Goal: Connect with others: Connect with other users

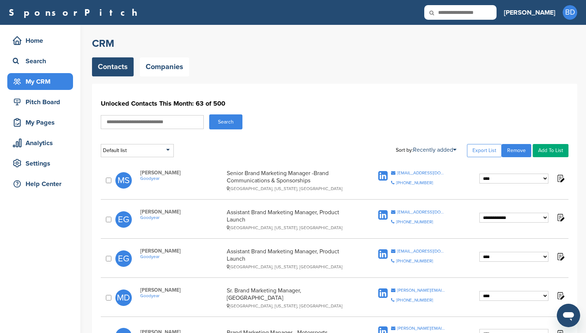
click at [169, 123] on input "text" at bounding box center [152, 122] width 103 height 14
type input "***"
click at [209, 114] on button "Search" at bounding box center [225, 121] width 33 height 15
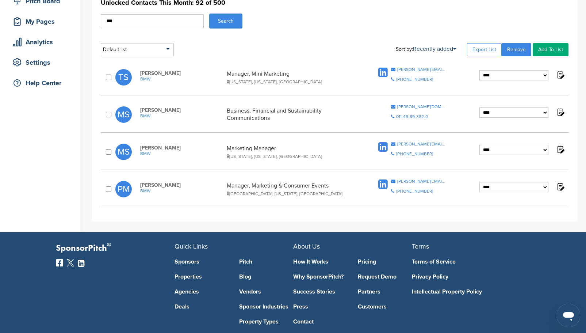
scroll to position [110, 0]
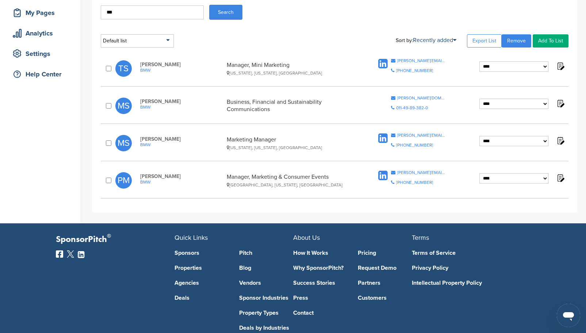
click at [561, 142] on img at bounding box center [560, 140] width 9 height 9
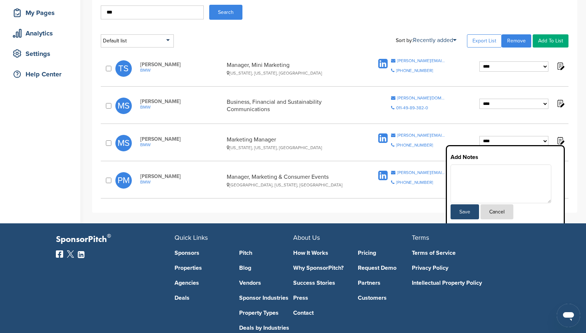
click at [487, 179] on textarea at bounding box center [501, 183] width 101 height 39
paste textarea "**********"
type textarea "**********"
click at [468, 214] on button "Save" at bounding box center [465, 211] width 28 height 15
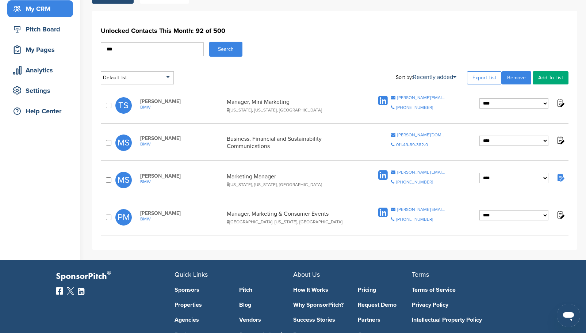
scroll to position [73, 0]
drag, startPoint x: 183, startPoint y: 52, endPoint x: 91, endPoint y: 56, distance: 91.7
click at [92, 56] on div "**********" at bounding box center [334, 130] width 485 height 238
type input "*******"
click at [229, 52] on button "Search" at bounding box center [225, 48] width 33 height 15
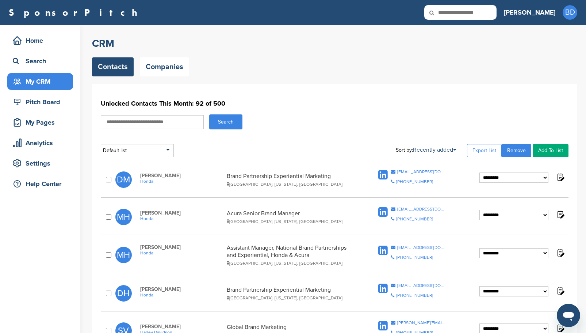
drag, startPoint x: 177, startPoint y: 120, endPoint x: 173, endPoint y: 122, distance: 4.3
click at [177, 120] on input "text" at bounding box center [152, 122] width 103 height 14
type input "***"
click at [233, 125] on button "Search" at bounding box center [225, 121] width 33 height 15
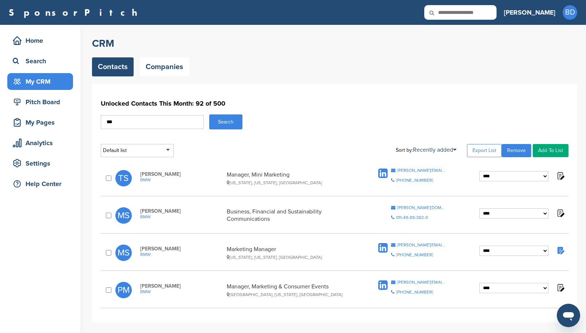
click at [382, 246] on icon at bounding box center [382, 247] width 9 height 11
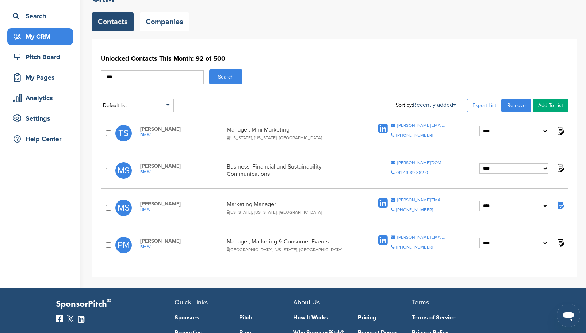
scroll to position [37, 0]
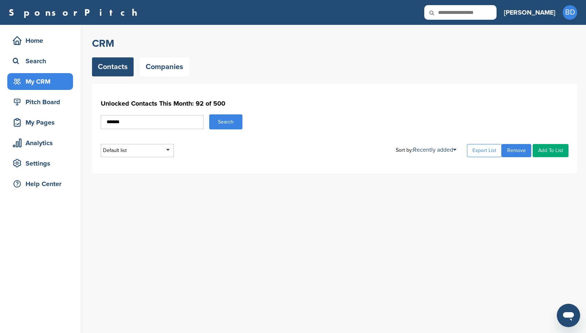
click at [110, 122] on input "*******" at bounding box center [152, 122] width 103 height 14
type input "*******"
click at [209, 114] on button "Search" at bounding box center [225, 121] width 33 height 15
click at [119, 72] on link "Contacts" at bounding box center [113, 66] width 42 height 19
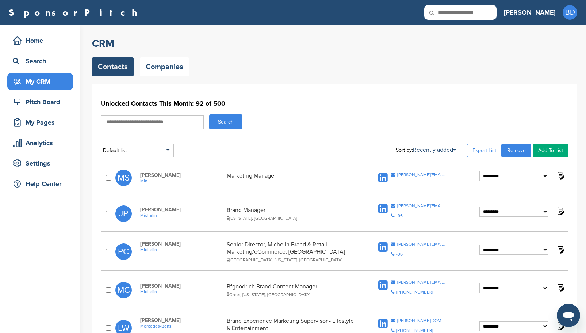
drag, startPoint x: 0, startPoint y: 0, endPoint x: 141, endPoint y: 116, distance: 182.1
click at [141, 116] on input "text" at bounding box center [152, 122] width 103 height 14
type input "***"
click at [231, 118] on button "Search" at bounding box center [225, 121] width 33 height 15
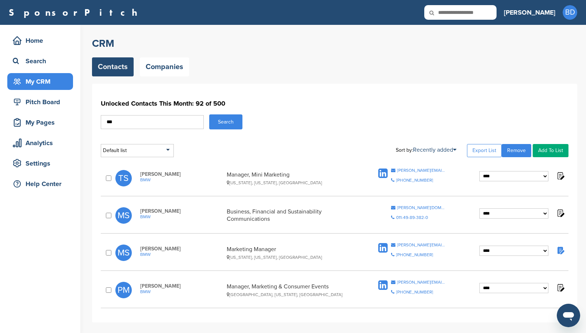
scroll to position [37, 0]
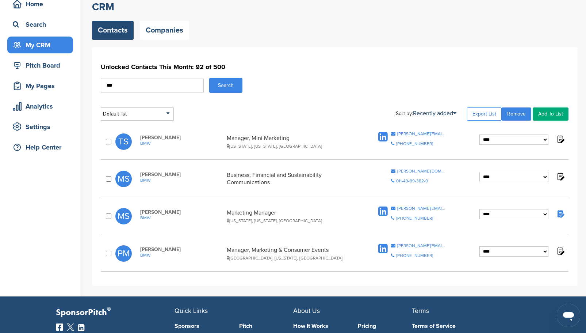
click at [546, 251] on select "**********" at bounding box center [513, 251] width 69 height 10
select select "**********"
click at [479, 246] on select "**********" at bounding box center [513, 251] width 69 height 10
click at [562, 252] on img at bounding box center [560, 250] width 9 height 9
click at [479, 280] on textarea at bounding box center [501, 294] width 101 height 39
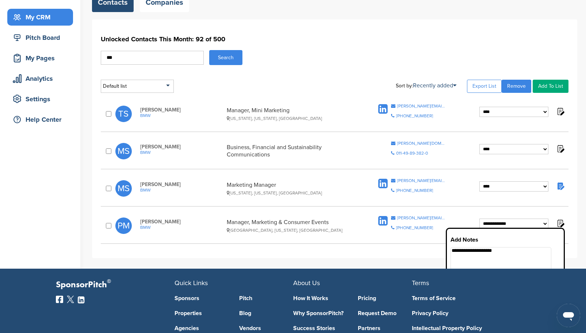
scroll to position [110, 0]
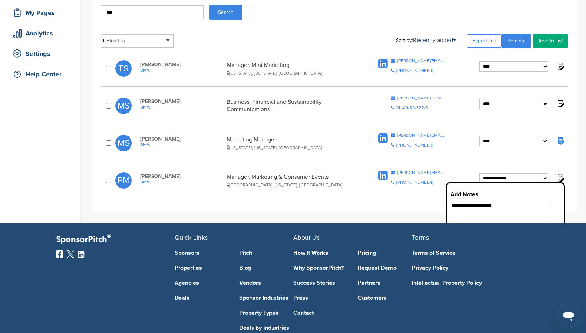
click at [518, 206] on textarea "**********" at bounding box center [501, 221] width 101 height 39
paste textarea "**********"
click at [483, 212] on textarea "**********" at bounding box center [501, 221] width 101 height 39
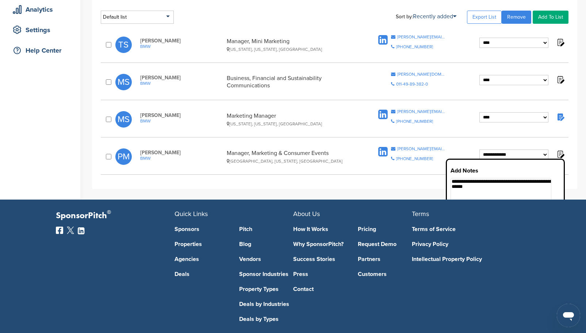
scroll to position [146, 0]
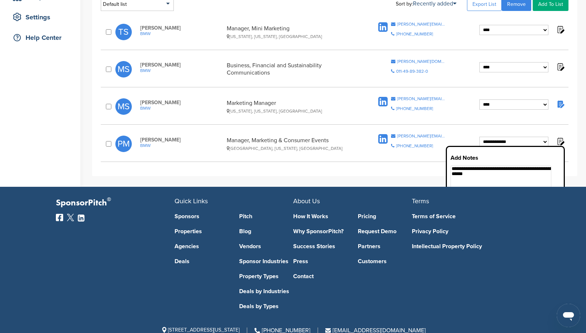
type textarea "**********"
click at [416, 171] on div "**********" at bounding box center [334, 57] width 485 height 238
click at [569, 168] on div "**********" at bounding box center [334, 57] width 485 height 238
drag, startPoint x: 401, startPoint y: 166, endPoint x: 439, endPoint y: 170, distance: 38.2
click at [402, 166] on div "**********" at bounding box center [334, 57] width 485 height 238
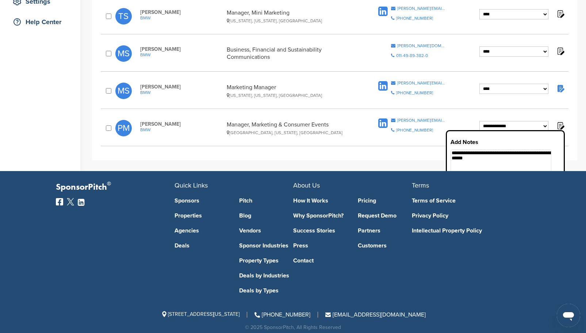
scroll to position [168, 0]
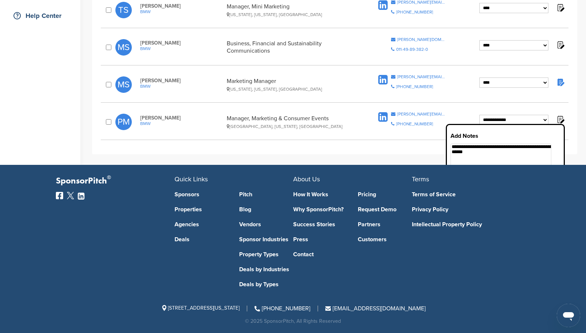
click at [573, 172] on footer "SponsorPitch ® Quick Links Sponsors Properties Agencies Deals Pitch Blog Vendor…" at bounding box center [293, 249] width 586 height 168
click at [569, 202] on footer "SponsorPitch ® Quick Links Sponsors Properties Agencies Deals Pitch Blog Vendor…" at bounding box center [293, 249] width 586 height 168
click at [575, 154] on div "**********" at bounding box center [339, 10] width 494 height 306
click at [563, 120] on img at bounding box center [560, 119] width 9 height 9
drag, startPoint x: 479, startPoint y: 150, endPoint x: 443, endPoint y: 148, distance: 35.8
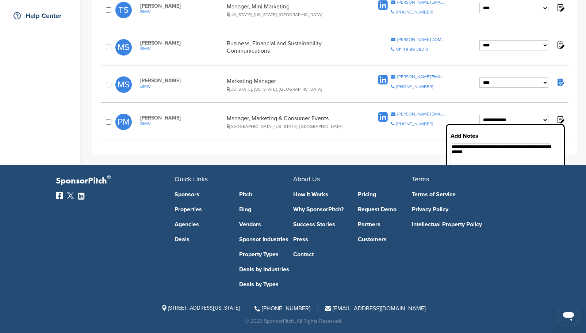
click at [443, 148] on div "**********" at bounding box center [334, 35] width 485 height 238
click at [550, 183] on footer "SponsorPitch ® Quick Links Sponsors Properties Agencies Deals Pitch Blog Vendor…" at bounding box center [293, 249] width 586 height 168
click at [351, 148] on div "**********" at bounding box center [334, 35] width 485 height 238
click at [561, 118] on img at bounding box center [560, 119] width 9 height 9
drag, startPoint x: 520, startPoint y: 155, endPoint x: 533, endPoint y: 153, distance: 12.5
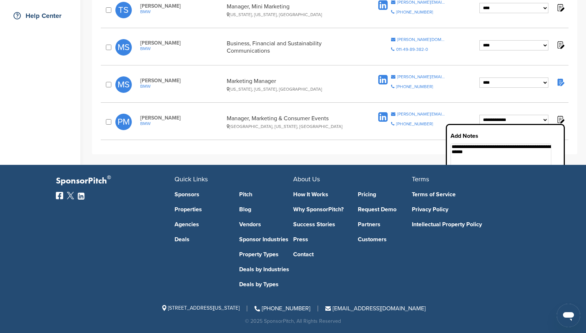
click at [521, 155] on textarea "**********" at bounding box center [501, 162] width 101 height 39
click at [405, 148] on div "**********" at bounding box center [334, 35] width 485 height 238
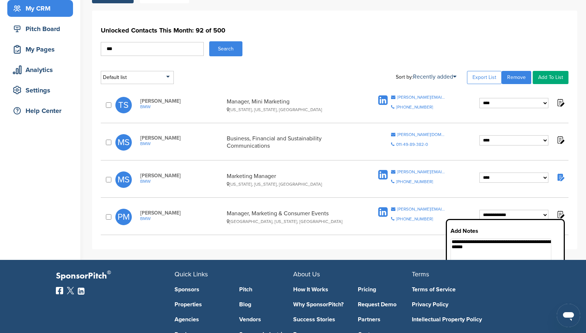
scroll to position [0, 0]
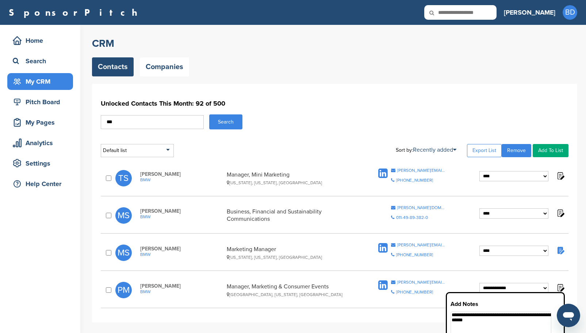
click at [230, 118] on button "Search" at bounding box center [225, 121] width 33 height 15
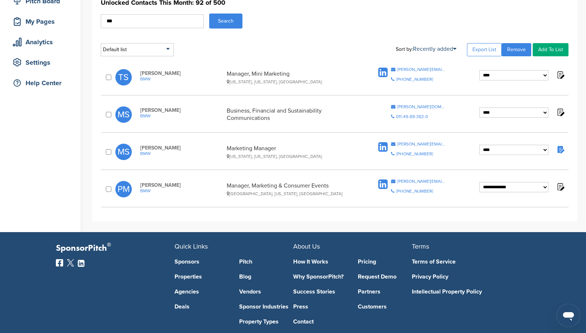
scroll to position [110, 0]
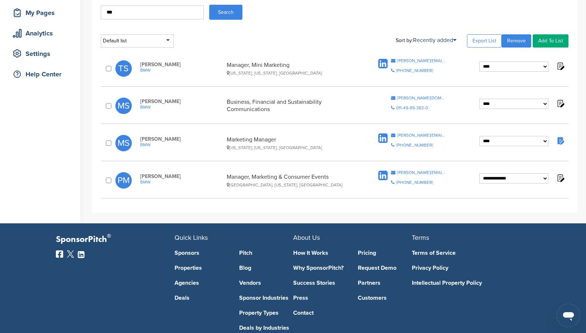
click at [561, 178] on img at bounding box center [560, 177] width 9 height 9
click at [482, 212] on textarea at bounding box center [501, 221] width 101 height 39
paste textarea "**********"
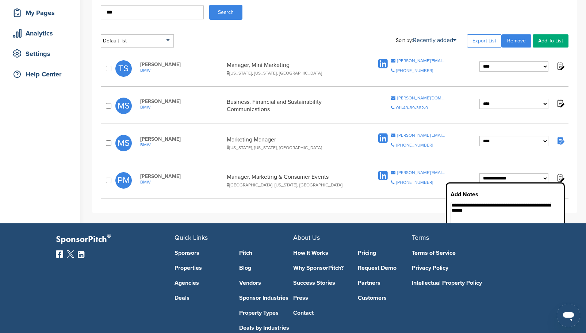
type textarea "**********"
click at [561, 142] on img at bounding box center [560, 140] width 9 height 9
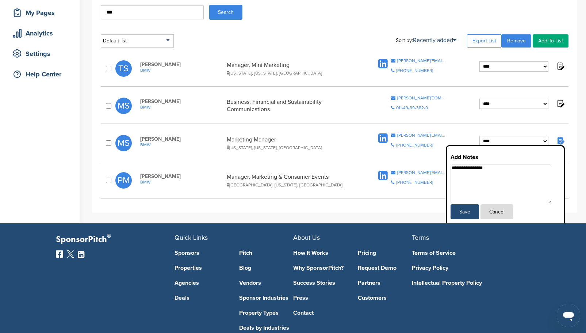
click at [561, 142] on img at bounding box center [560, 140] width 9 height 9
click at [503, 209] on button "Cancel" at bounding box center [497, 211] width 33 height 15
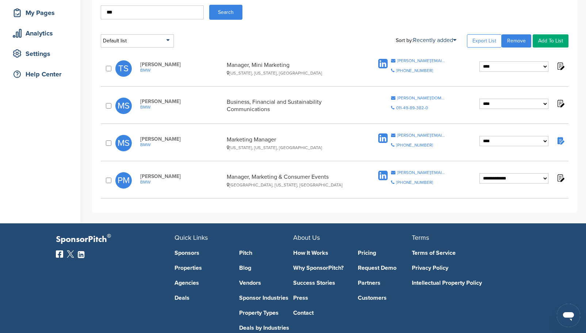
click at [428, 212] on div "**********" at bounding box center [334, 93] width 485 height 238
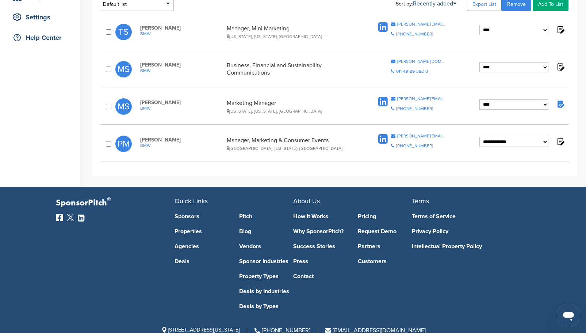
click at [561, 143] on img at bounding box center [560, 141] width 9 height 9
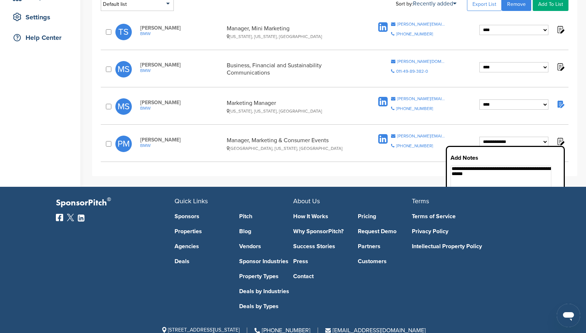
click at [561, 143] on img at bounding box center [560, 141] width 9 height 9
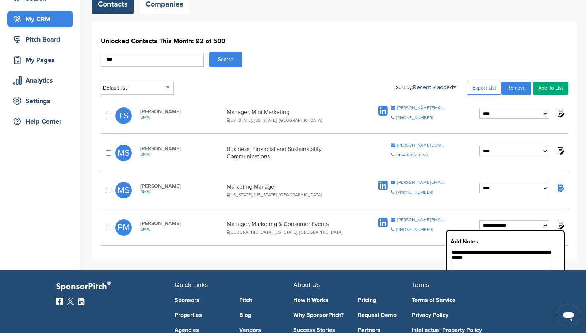
scroll to position [63, 0]
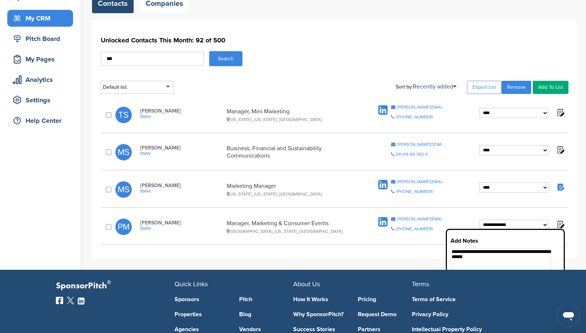
click at [561, 189] on img at bounding box center [560, 186] width 9 height 9
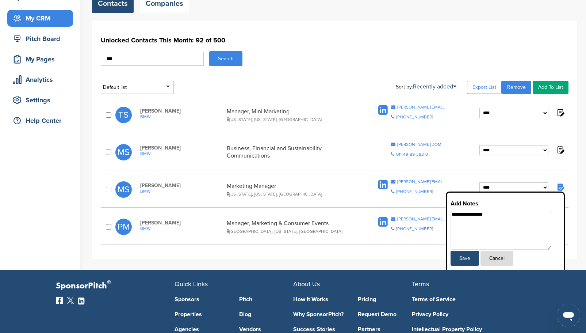
click at [561, 189] on img at bounding box center [560, 186] width 9 height 9
click at [575, 206] on div "**********" at bounding box center [334, 139] width 485 height 238
click at [473, 256] on button "Save" at bounding box center [465, 257] width 28 height 15
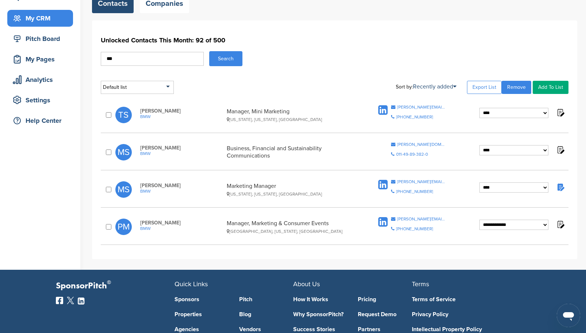
click at [562, 224] on img at bounding box center [560, 223] width 9 height 9
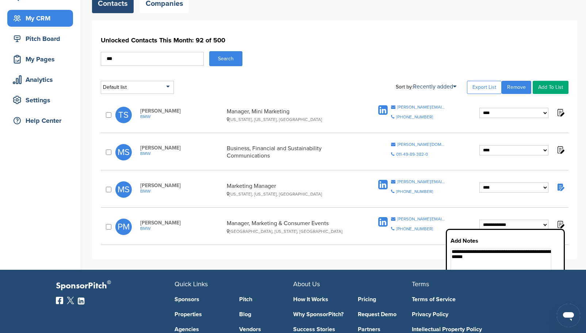
click at [429, 252] on div "**********" at bounding box center [334, 139] width 485 height 238
click at [570, 249] on div "**********" at bounding box center [334, 139] width 485 height 238
click at [409, 251] on div "**********" at bounding box center [334, 139] width 485 height 238
click at [571, 240] on div "**********" at bounding box center [334, 139] width 485 height 238
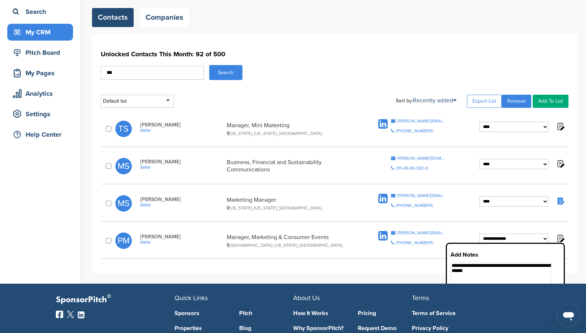
scroll to position [38, 0]
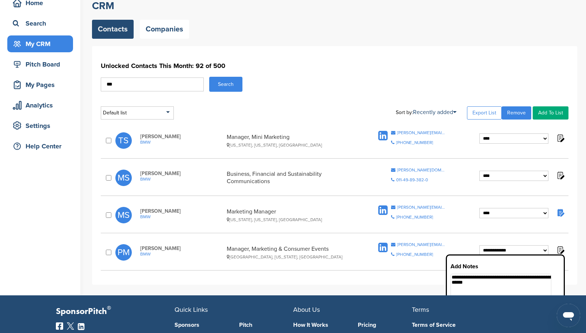
drag, startPoint x: 134, startPoint y: 84, endPoint x: 91, endPoint y: 82, distance: 43.1
click at [91, 82] on div "**********" at bounding box center [293, 141] width 586 height 308
type input "*******"
click at [209, 77] on button "Search" at bounding box center [225, 84] width 33 height 15
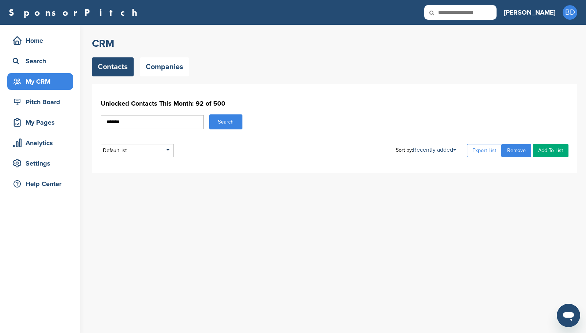
click at [84, 124] on div "Home Search My CRM Pitch Board My Pages Analytics Settings Help Center CRM Cont…" at bounding box center [293, 179] width 586 height 308
click at [176, 125] on input "*******" at bounding box center [152, 122] width 103 height 14
drag, startPoint x: 166, startPoint y: 125, endPoint x: 51, endPoint y: 119, distance: 115.5
click at [51, 119] on div "Home Search My CRM Pitch Board My Pages Analytics Settings Help Center CRM Cont…" at bounding box center [293, 179] width 586 height 308
click at [217, 154] on div "Default list Default List Sort by: Recently added Last Viewed Company Name Stag…" at bounding box center [335, 150] width 468 height 13
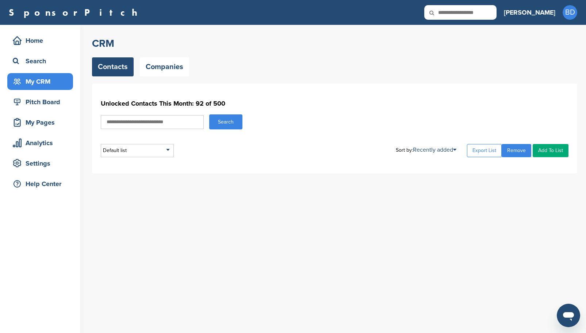
scroll to position [37, 0]
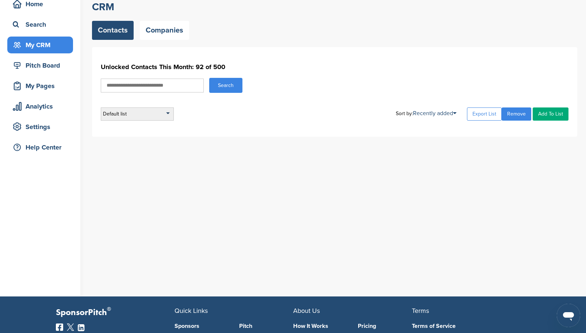
click at [147, 111] on div "Default list" at bounding box center [137, 113] width 73 height 13
click at [221, 85] on button "Search" at bounding box center [225, 85] width 33 height 15
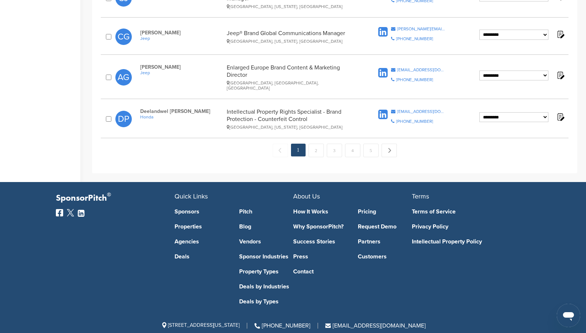
scroll to position [789, 0]
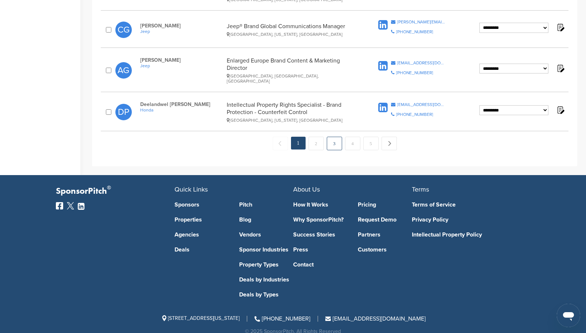
click at [336, 137] on link "3" at bounding box center [334, 144] width 15 height 14
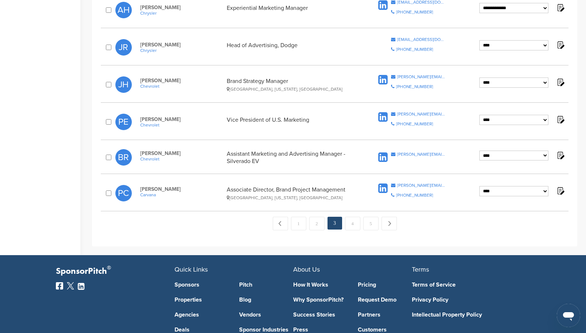
scroll to position [694, 0]
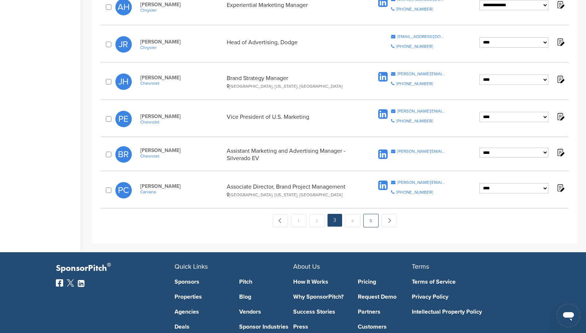
click at [367, 223] on link "5" at bounding box center [370, 221] width 15 height 14
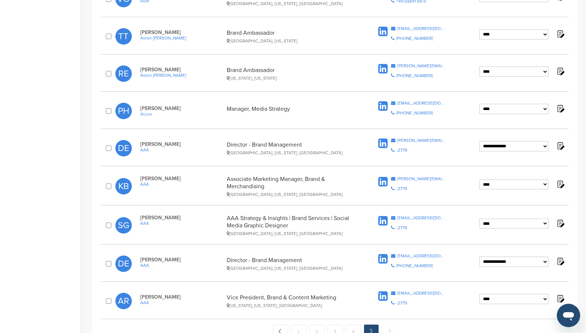
scroll to position [402, 0]
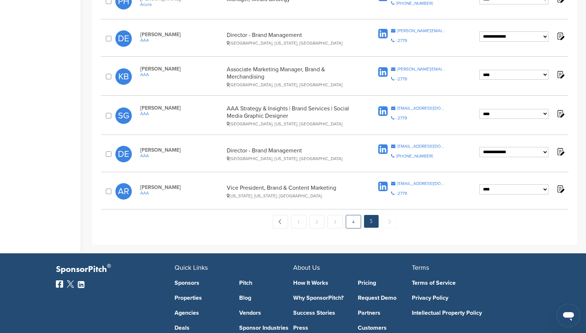
click at [355, 218] on link "4" at bounding box center [353, 222] width 15 height 14
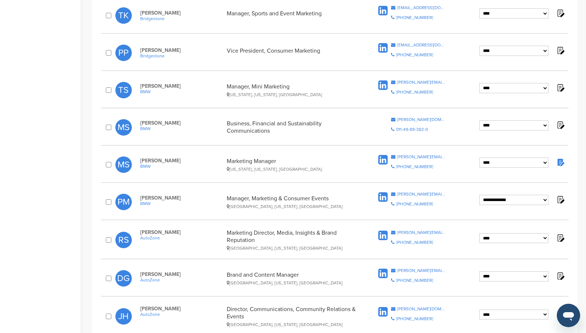
scroll to position [511, 0]
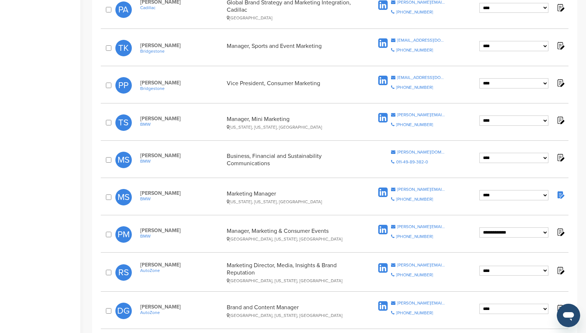
click at [561, 230] on img at bounding box center [560, 231] width 9 height 9
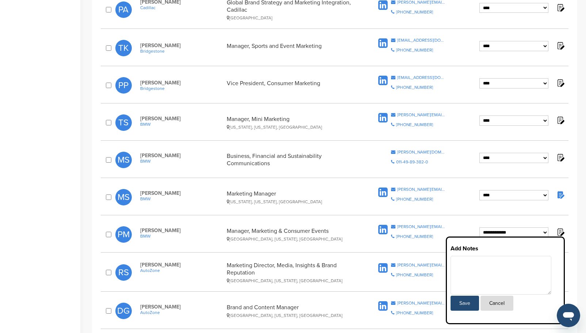
click at [494, 271] on textarea at bounding box center [501, 275] width 101 height 39
paste textarea "**********"
click at [468, 302] on button "Save" at bounding box center [465, 302] width 28 height 15
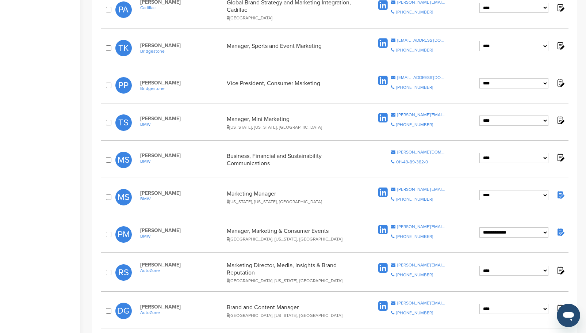
click at [561, 193] on img at bounding box center [560, 194] width 9 height 9
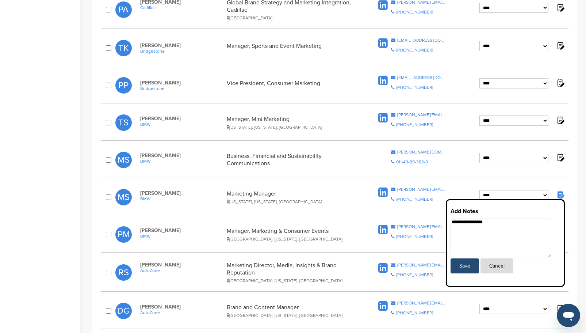
drag, startPoint x: 493, startPoint y: 262, endPoint x: 497, endPoint y: 260, distance: 4.7
click at [493, 262] on button "Cancel" at bounding box center [497, 265] width 33 height 15
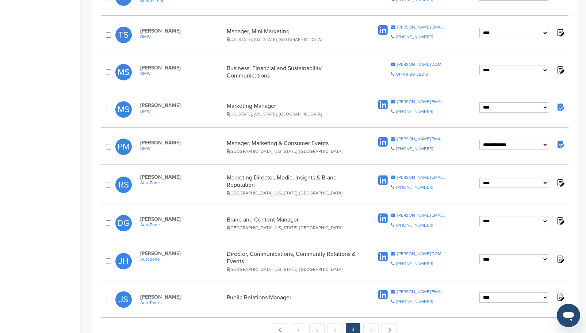
scroll to position [657, 0]
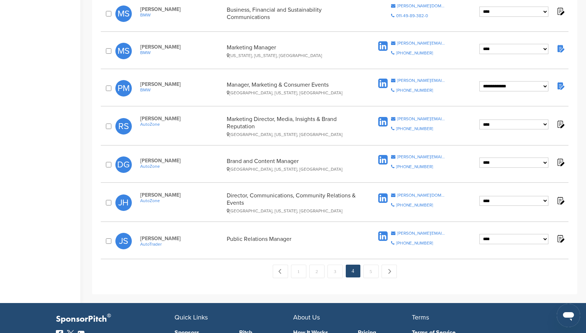
click at [559, 83] on img at bounding box center [560, 85] width 9 height 9
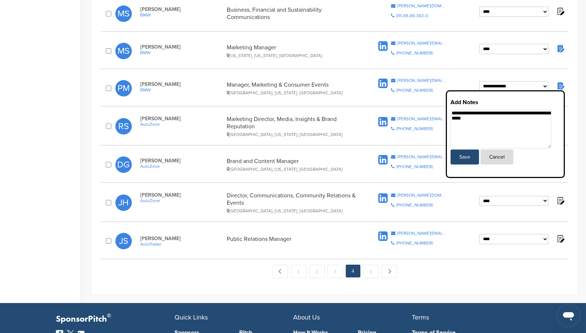
click at [508, 126] on textarea "**********" at bounding box center [501, 129] width 101 height 39
click at [532, 110] on textarea "**********" at bounding box center [501, 129] width 101 height 39
drag, startPoint x: 547, startPoint y: 119, endPoint x: 536, endPoint y: 116, distance: 11.2
click at [536, 116] on textarea "**********" at bounding box center [501, 129] width 101 height 39
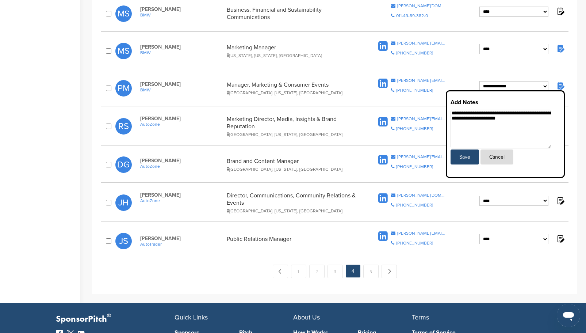
type textarea "**********"
click at [474, 154] on button "Save" at bounding box center [465, 156] width 28 height 15
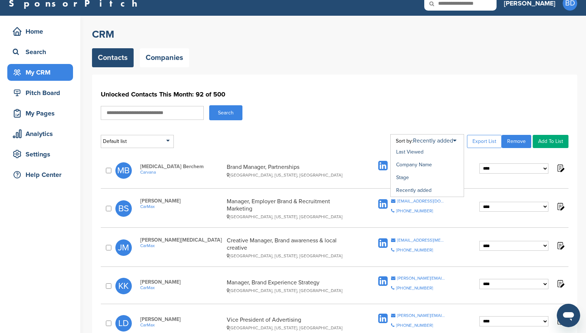
scroll to position [0, 0]
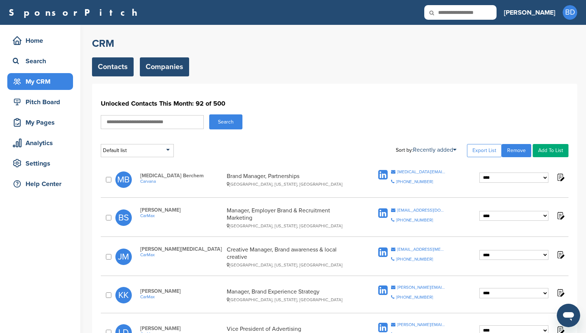
click at [161, 68] on link "Companies" at bounding box center [164, 66] width 49 height 19
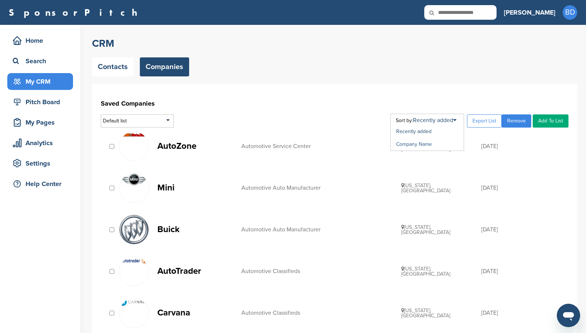
click at [421, 145] on link "Company Name" at bounding box center [414, 144] width 36 height 6
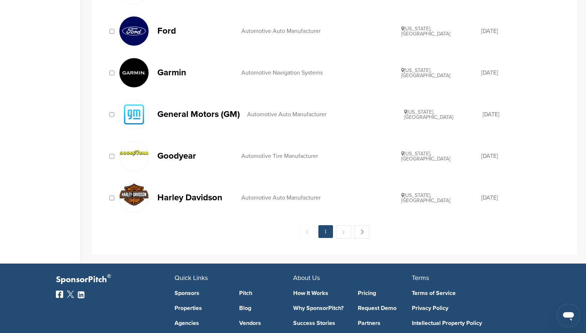
scroll to position [838, 0]
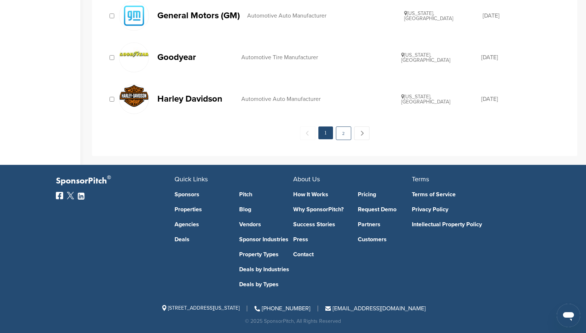
click at [344, 133] on link "2" at bounding box center [343, 133] width 15 height 14
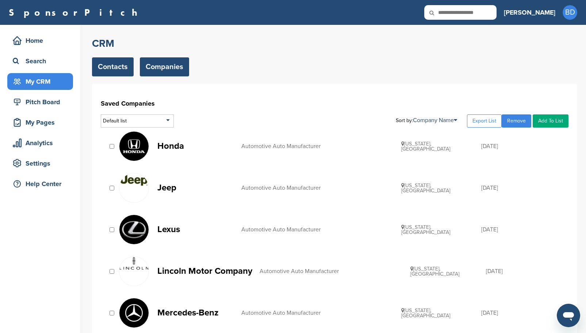
click at [114, 65] on link "Contacts" at bounding box center [113, 66] width 42 height 19
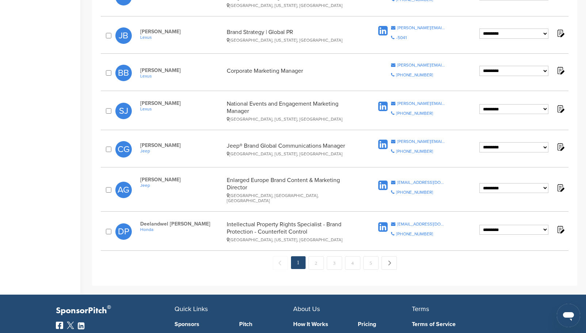
scroll to position [643, 0]
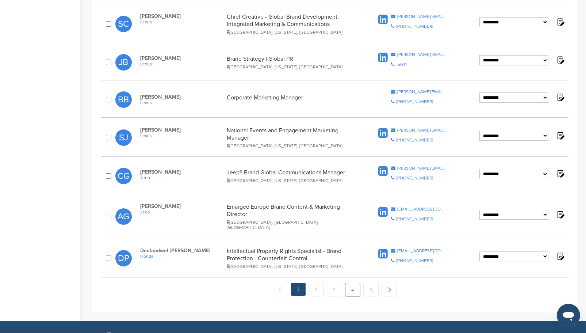
click at [351, 283] on link "4" at bounding box center [352, 290] width 15 height 14
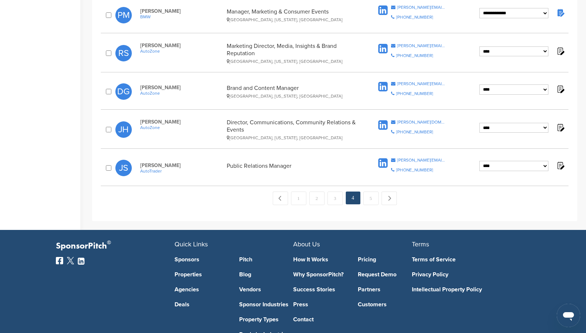
scroll to position [792, 0]
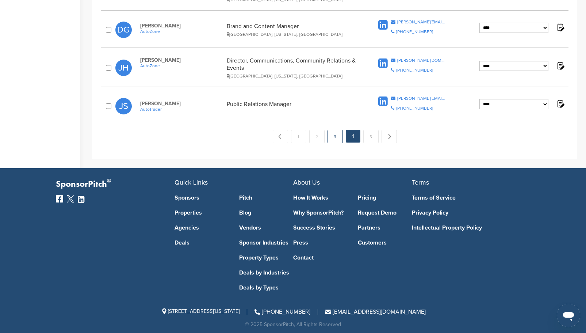
click at [336, 135] on link "3" at bounding box center [335, 137] width 15 height 14
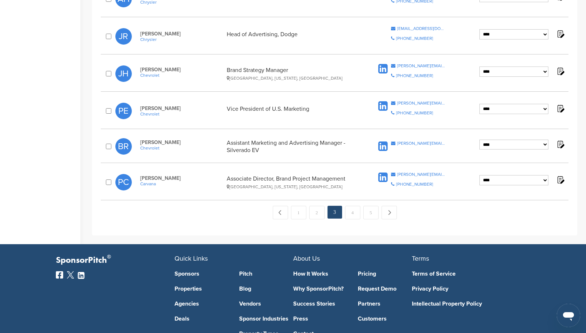
scroll to position [730, 0]
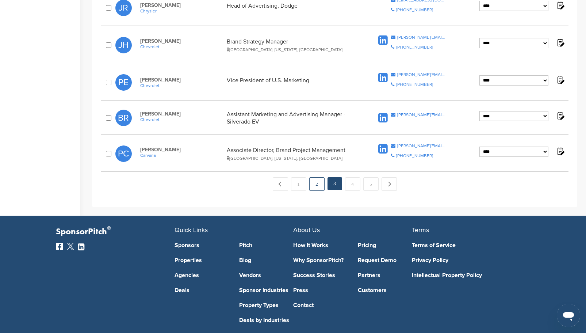
click at [317, 186] on link "2" at bounding box center [316, 184] width 15 height 14
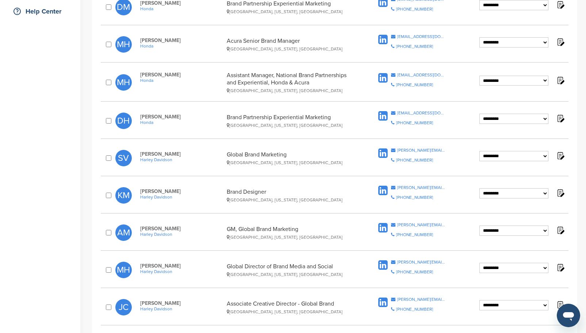
scroll to position [245, 0]
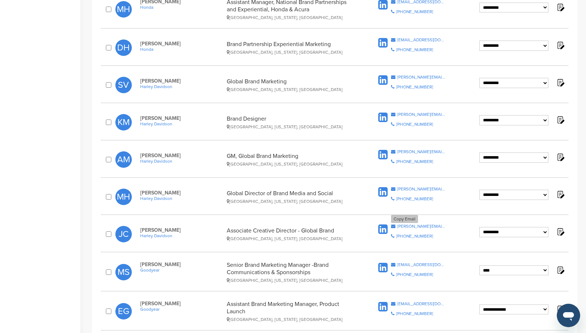
click at [411, 224] on div "jon.cain@harley-davidson.com" at bounding box center [421, 226] width 49 height 4
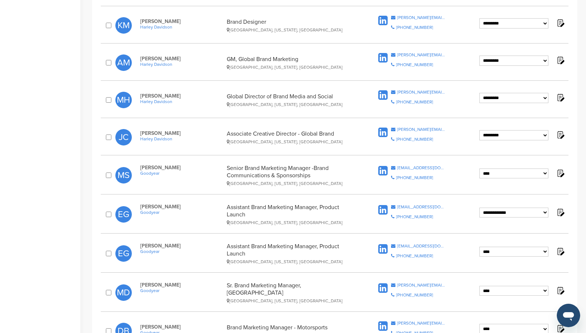
scroll to position [355, 0]
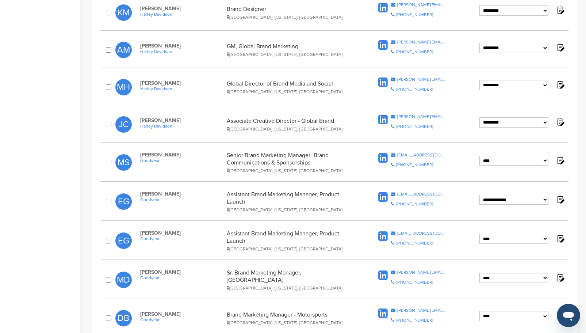
click at [546, 121] on select "**********" at bounding box center [513, 122] width 69 height 10
select select "****"
click at [479, 117] on select "**********" at bounding box center [513, 122] width 69 height 10
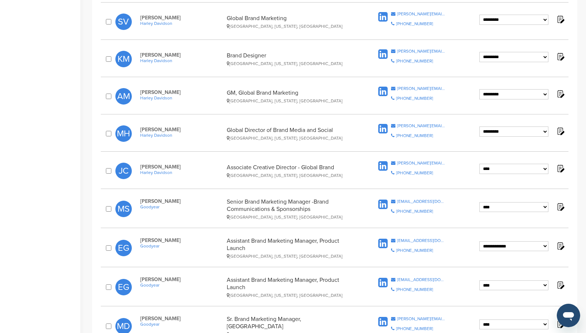
scroll to position [282, 0]
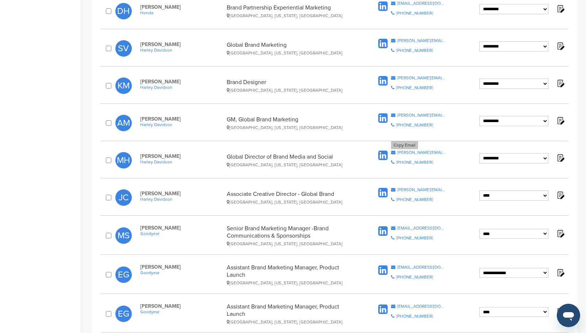
click at [410, 152] on div "miranda.haynie@harley-davidson.com" at bounding box center [421, 152] width 49 height 4
click at [546, 157] on select "**********" at bounding box center [513, 158] width 69 height 10
select select "****"
click at [479, 153] on select "**********" at bounding box center [513, 158] width 69 height 10
click at [427, 113] on div "arrick.maurice@harley-davidson.com" at bounding box center [421, 115] width 49 height 4
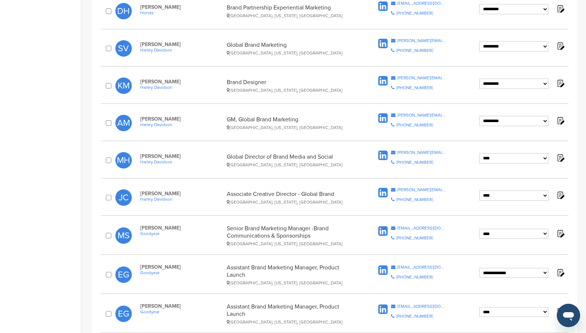
click at [546, 119] on select "**********" at bounding box center [513, 121] width 69 height 10
select select "****"
click at [479, 116] on select "**********" at bounding box center [513, 121] width 69 height 10
click at [416, 77] on div "[PERSON_NAME][EMAIL_ADDRESS][PERSON_NAME][DOMAIN_NAME]" at bounding box center [421, 78] width 49 height 4
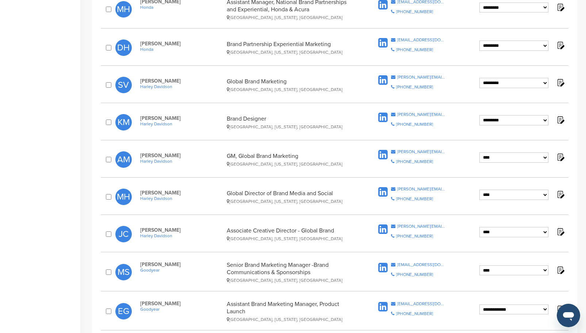
click at [546, 119] on select "**********" at bounding box center [513, 120] width 69 height 10
select select "****"
click at [479, 115] on select "**********" at bounding box center [513, 120] width 69 height 10
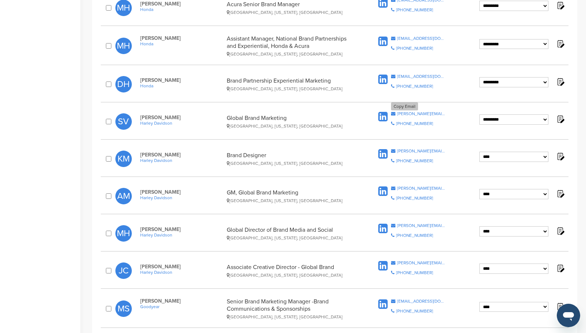
click at [410, 113] on div "[PERSON_NAME][EMAIL_ADDRESS][PERSON_NAME][PERSON_NAME][DOMAIN_NAME]" at bounding box center [421, 113] width 49 height 4
click at [544, 116] on select "**********" at bounding box center [513, 119] width 69 height 10
select select "****"
click at [479, 114] on select "**********" at bounding box center [513, 119] width 69 height 10
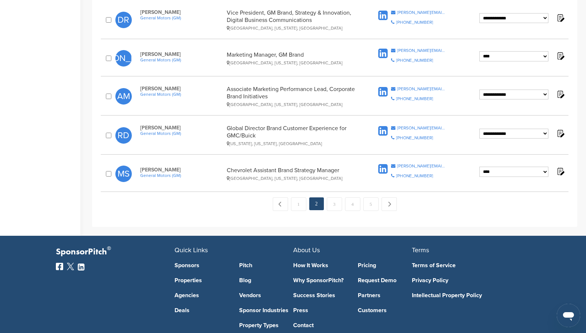
scroll to position [793, 0]
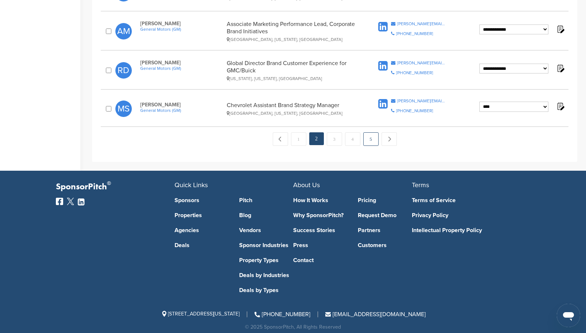
click at [377, 135] on link "5" at bounding box center [370, 139] width 15 height 14
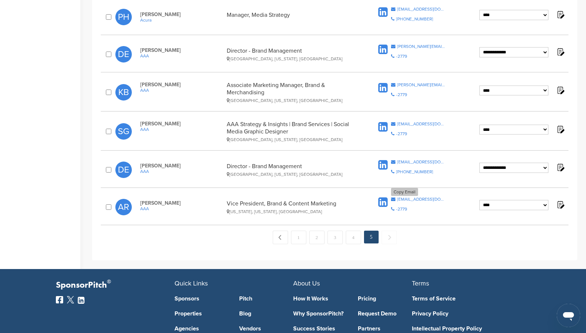
scroll to position [379, 0]
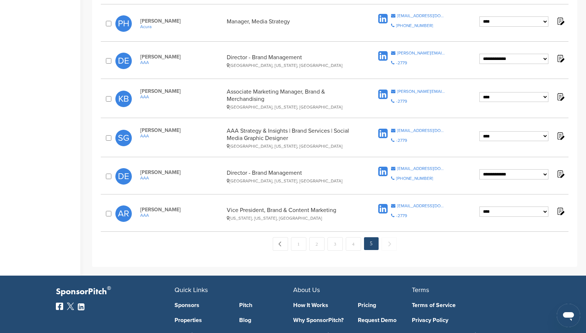
click at [383, 208] on icon at bounding box center [382, 208] width 9 height 11
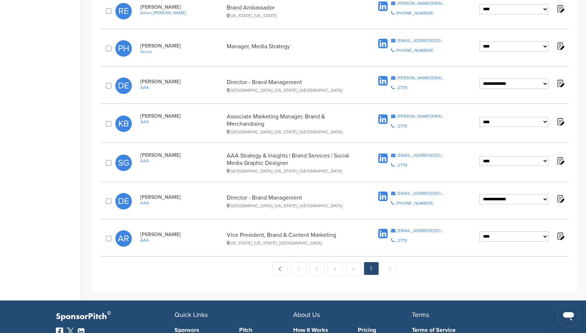
scroll to position [343, 0]
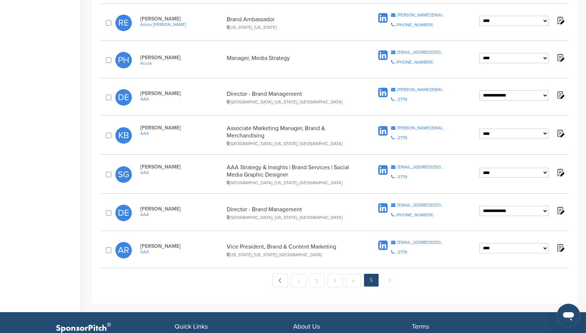
click at [380, 205] on icon at bounding box center [382, 208] width 9 height 11
click at [380, 169] on icon at bounding box center [382, 170] width 9 height 11
click at [381, 129] on icon at bounding box center [382, 131] width 9 height 11
click at [384, 93] on icon at bounding box center [382, 92] width 9 height 11
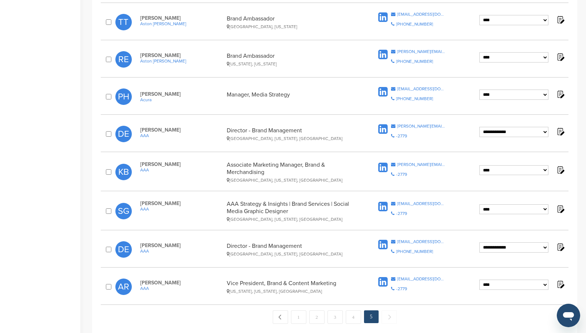
click at [384, 93] on icon at bounding box center [382, 92] width 9 height 11
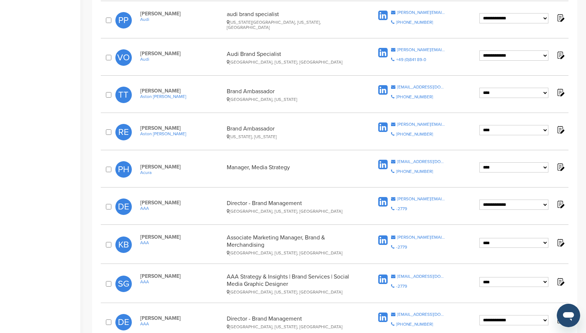
scroll to position [233, 0]
click at [383, 129] on icon at bounding box center [382, 127] width 9 height 11
click at [381, 89] on icon at bounding box center [382, 90] width 9 height 11
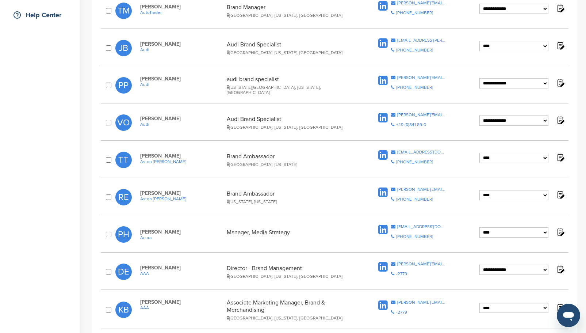
scroll to position [160, 0]
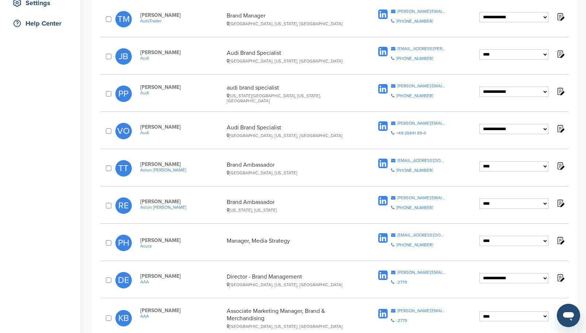
click at [384, 127] on icon at bounding box center [382, 126] width 9 height 11
click at [385, 90] on icon at bounding box center [382, 89] width 9 height 11
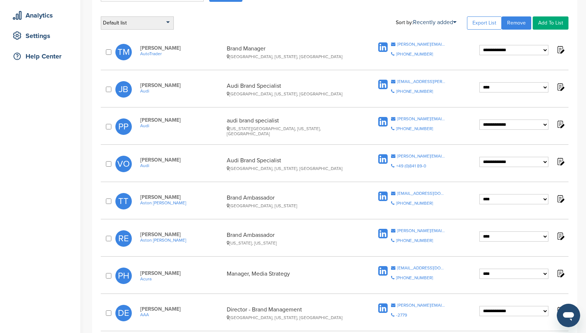
scroll to position [51, 0]
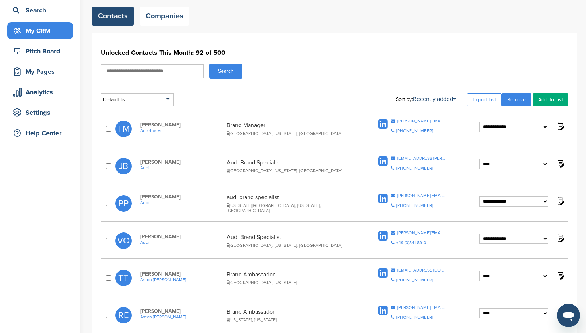
click at [383, 165] on icon at bounding box center [382, 161] width 9 height 11
click at [385, 119] on icon at bounding box center [382, 124] width 9 height 11
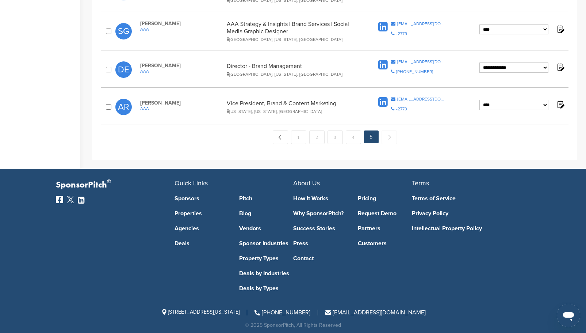
scroll to position [489, 0]
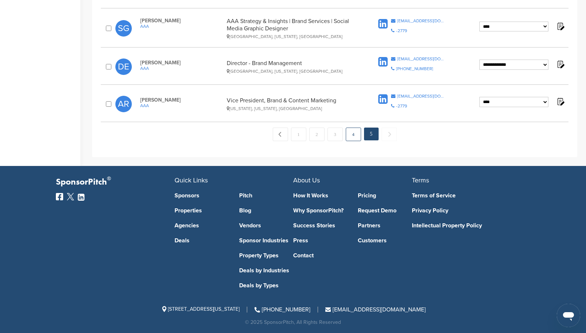
click at [354, 133] on link "4" at bounding box center [353, 134] width 15 height 14
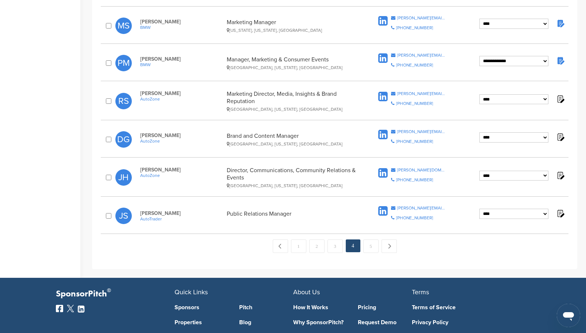
scroll to position [755, 0]
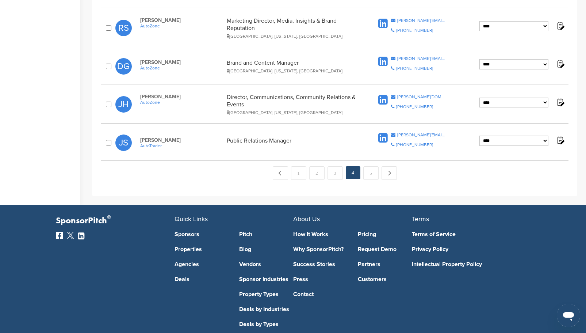
click at [385, 133] on icon at bounding box center [382, 138] width 9 height 11
click at [383, 98] on icon at bounding box center [382, 100] width 9 height 11
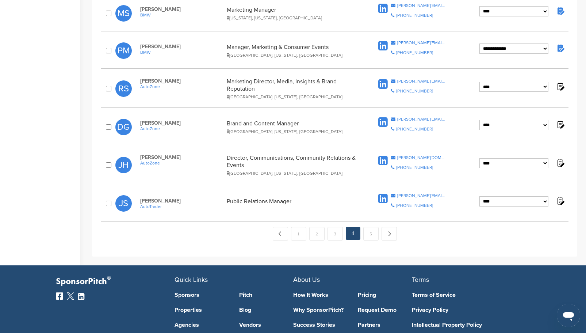
scroll to position [682, 0]
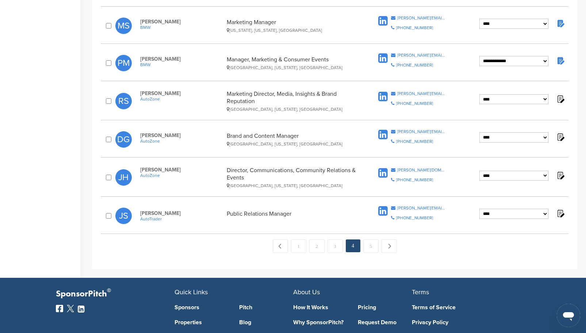
click at [379, 131] on icon at bounding box center [382, 134] width 9 height 11
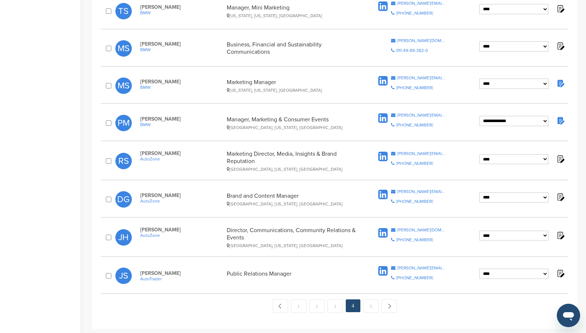
scroll to position [609, 0]
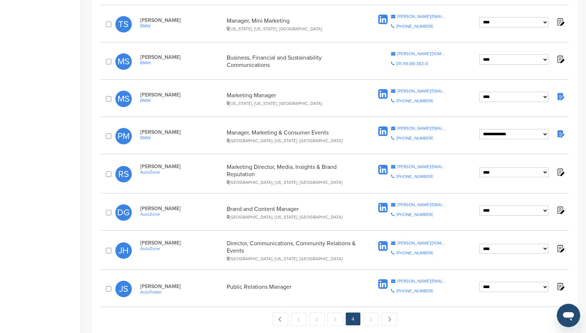
click at [381, 168] on icon at bounding box center [382, 169] width 9 height 11
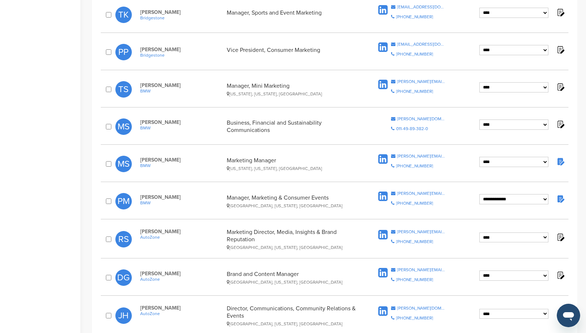
scroll to position [536, 0]
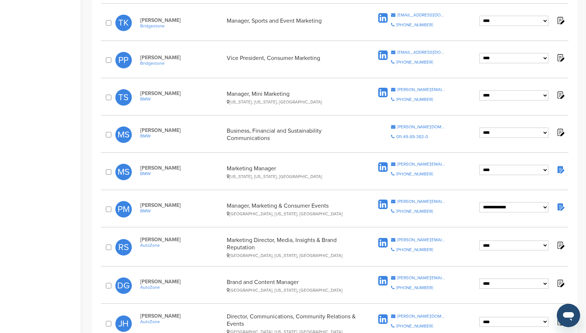
click at [382, 202] on icon at bounding box center [382, 204] width 9 height 11
click at [383, 164] on icon at bounding box center [382, 167] width 9 height 11
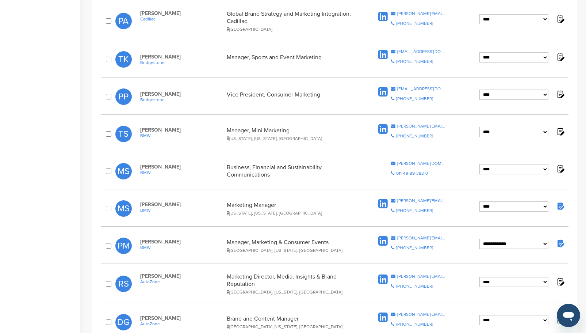
scroll to position [463, 0]
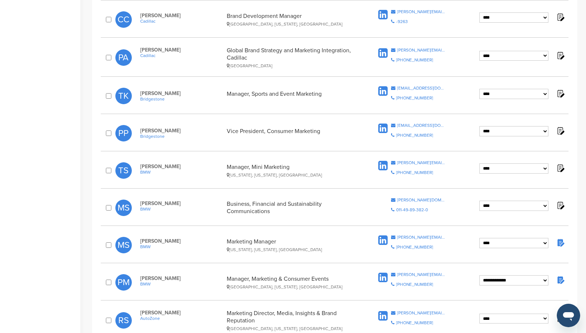
click at [382, 166] on icon at bounding box center [382, 165] width 9 height 11
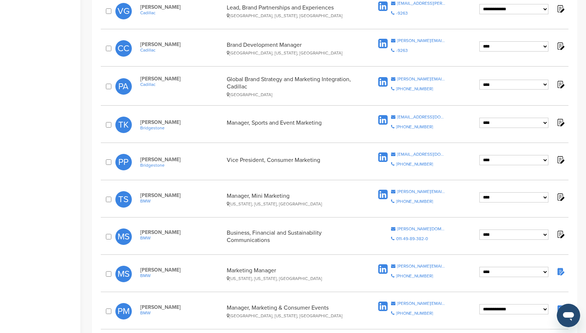
scroll to position [427, 0]
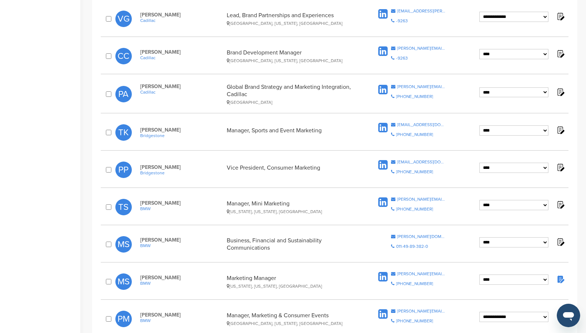
click at [381, 161] on icon at bounding box center [382, 165] width 9 height 11
click at [380, 123] on icon at bounding box center [382, 127] width 9 height 11
click at [383, 127] on icon at bounding box center [382, 127] width 9 height 11
click at [384, 88] on icon at bounding box center [382, 89] width 9 height 11
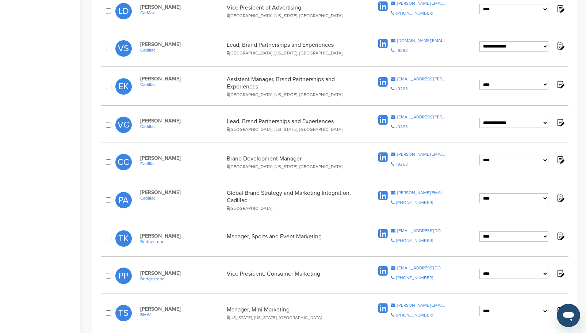
scroll to position [281, 0]
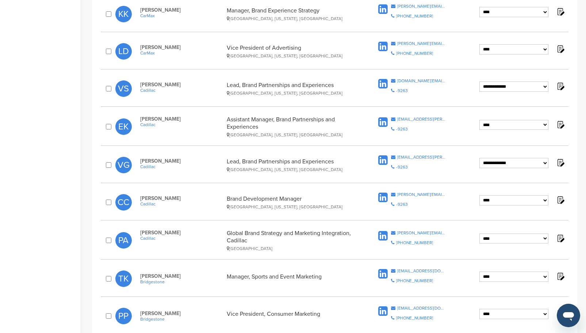
click at [383, 194] on icon at bounding box center [382, 197] width 9 height 11
click at [381, 156] on icon at bounding box center [382, 160] width 9 height 11
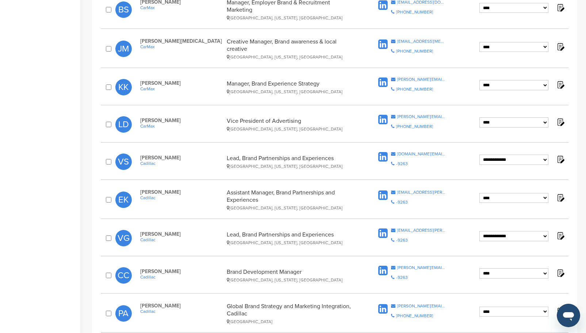
click at [383, 194] on icon at bounding box center [382, 195] width 9 height 11
click at [382, 157] on icon at bounding box center [382, 157] width 9 height 11
click at [383, 121] on icon at bounding box center [382, 119] width 9 height 11
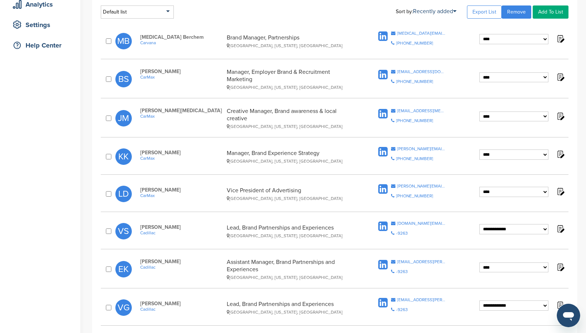
scroll to position [135, 0]
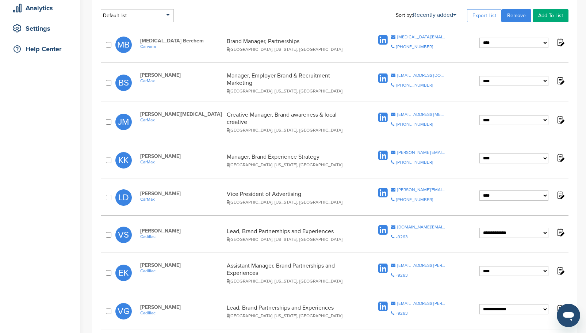
click at [383, 158] on icon at bounding box center [382, 155] width 9 height 11
click at [382, 115] on icon at bounding box center [382, 117] width 9 height 11
click at [382, 78] on icon at bounding box center [382, 78] width 9 height 11
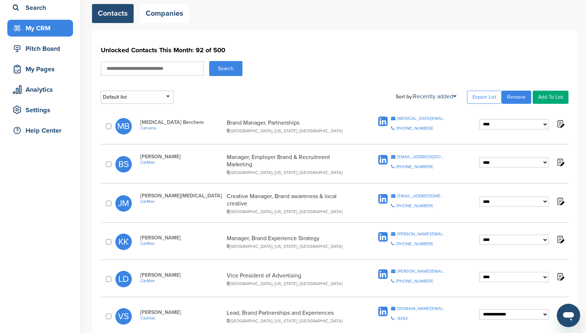
scroll to position [0, 0]
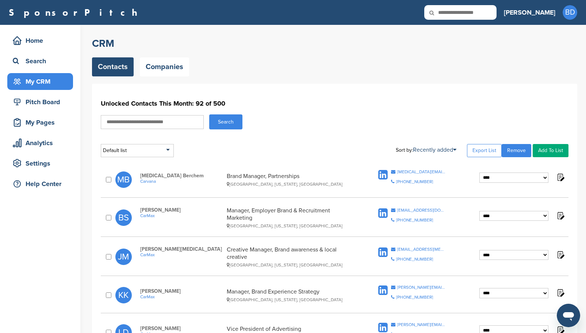
click at [382, 177] on icon at bounding box center [382, 174] width 9 height 11
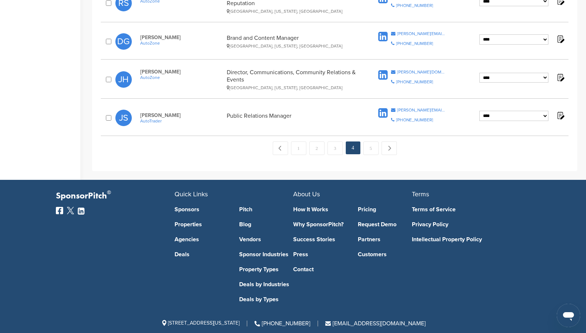
scroll to position [792, 0]
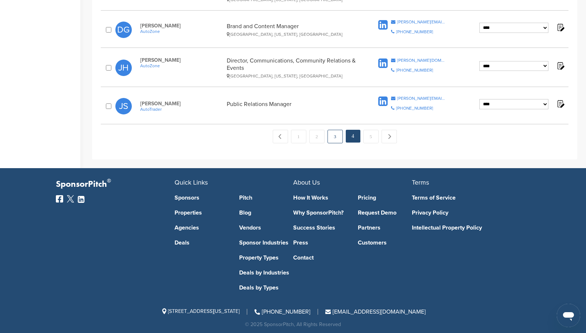
click at [338, 130] on link "3" at bounding box center [335, 137] width 15 height 14
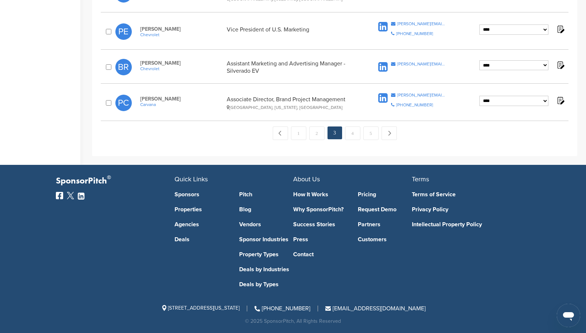
scroll to position [708, 0]
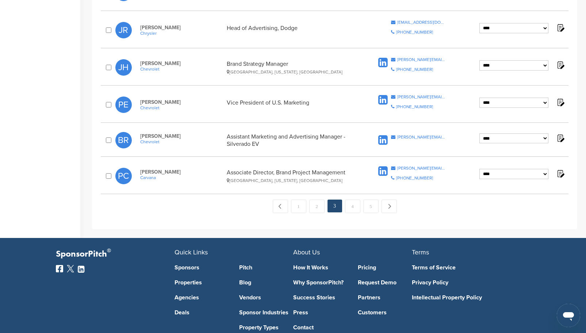
click at [382, 171] on icon at bounding box center [382, 171] width 9 height 11
click at [545, 173] on select "**********" at bounding box center [513, 174] width 69 height 10
click at [383, 141] on icon at bounding box center [382, 140] width 9 height 11
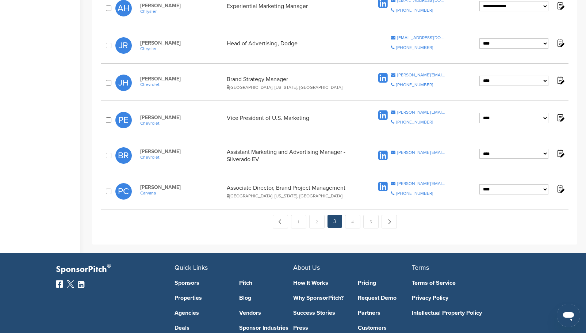
scroll to position [635, 0]
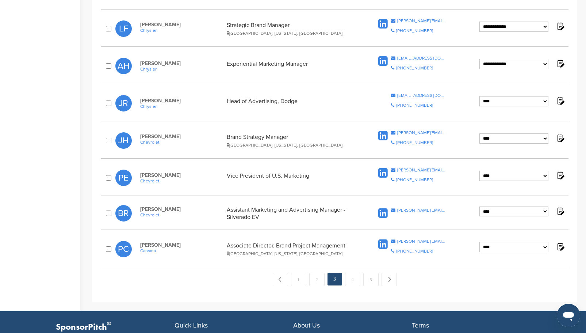
click at [385, 171] on icon at bounding box center [382, 173] width 9 height 11
click at [383, 136] on icon at bounding box center [382, 135] width 9 height 11
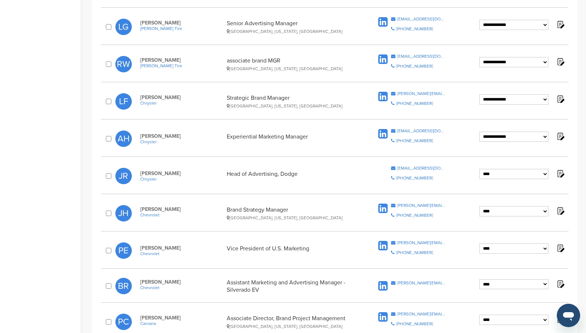
scroll to position [562, 0]
click at [383, 133] on icon at bounding box center [382, 134] width 9 height 11
click at [382, 95] on icon at bounding box center [382, 97] width 9 height 11
click at [383, 61] on icon at bounding box center [382, 59] width 9 height 11
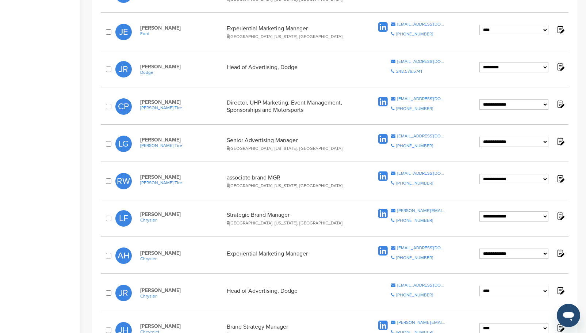
scroll to position [416, 0]
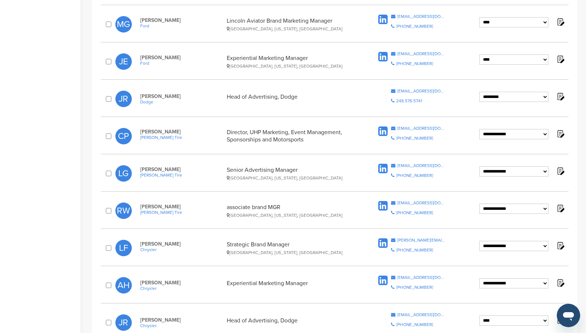
click at [384, 170] on icon at bounding box center [382, 168] width 9 height 11
click at [380, 130] on icon at bounding box center [382, 131] width 9 height 11
click at [383, 56] on icon at bounding box center [382, 56] width 9 height 11
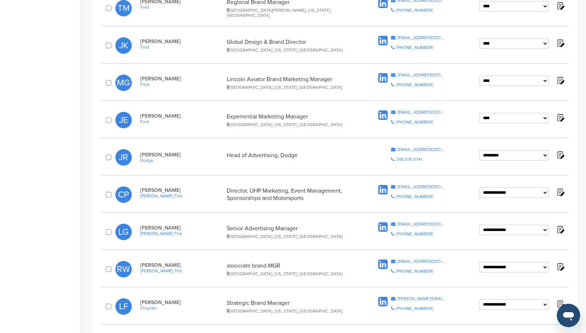
scroll to position [343, 0]
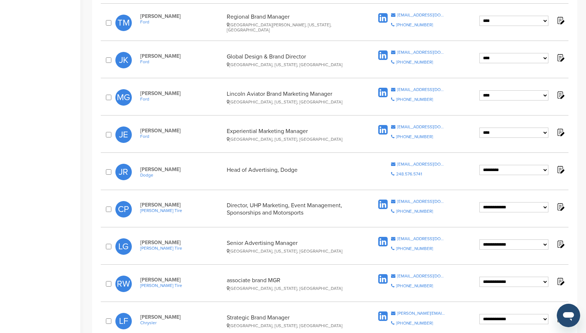
click at [383, 91] on icon at bounding box center [382, 92] width 9 height 11
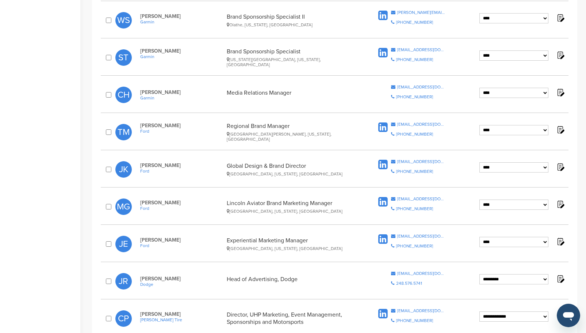
scroll to position [233, 0]
click at [384, 165] on icon at bounding box center [382, 165] width 9 height 11
click at [385, 130] on icon at bounding box center [382, 127] width 9 height 11
click at [383, 56] on icon at bounding box center [382, 53] width 9 height 11
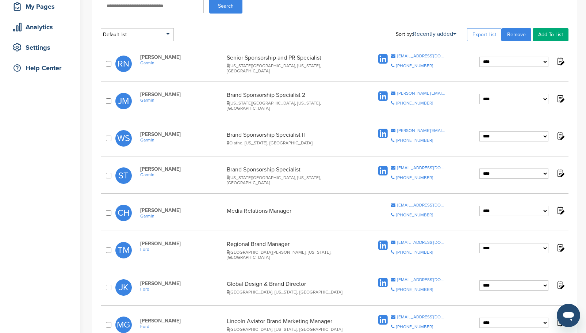
scroll to position [87, 0]
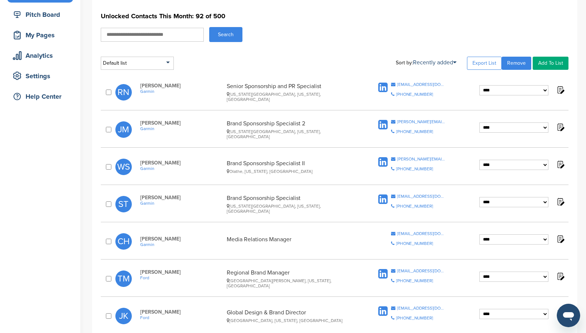
click at [381, 163] on icon at bounding box center [382, 162] width 9 height 11
click at [380, 125] on icon at bounding box center [382, 124] width 9 height 11
click at [383, 88] on icon at bounding box center [382, 87] width 9 height 11
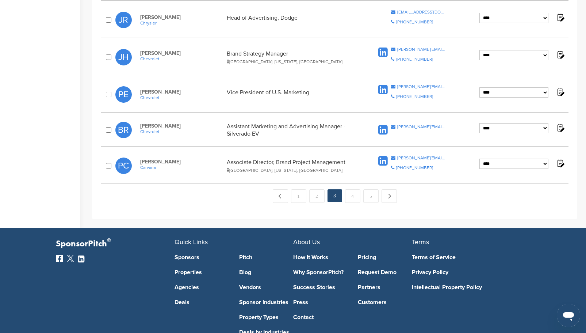
scroll to position [781, 0]
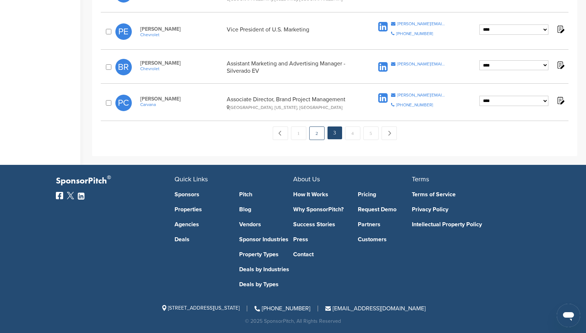
click at [320, 135] on link "2" at bounding box center [316, 133] width 15 height 14
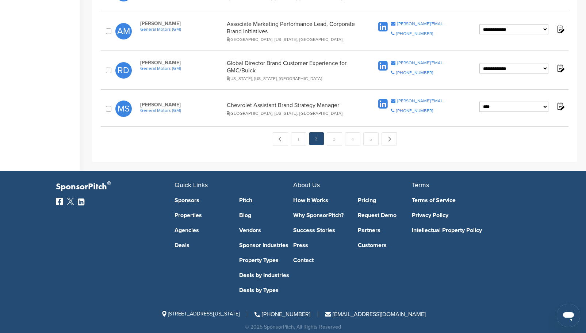
scroll to position [684, 0]
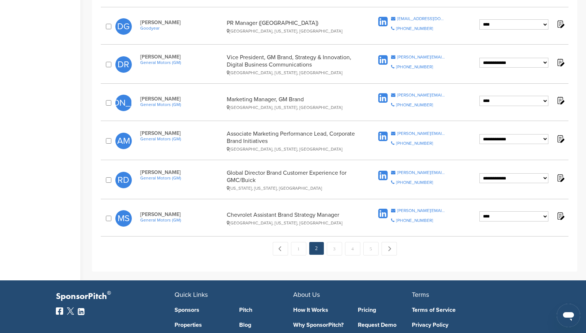
click at [382, 208] on icon at bounding box center [382, 213] width 9 height 11
click at [383, 171] on icon at bounding box center [382, 175] width 9 height 11
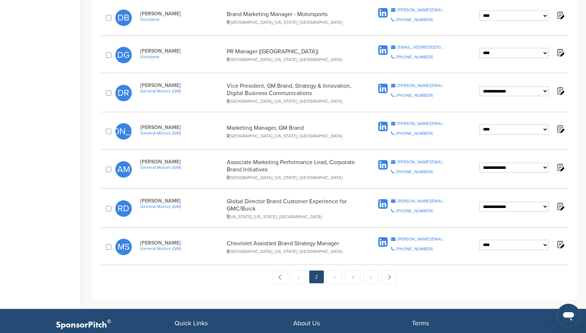
scroll to position [647, 0]
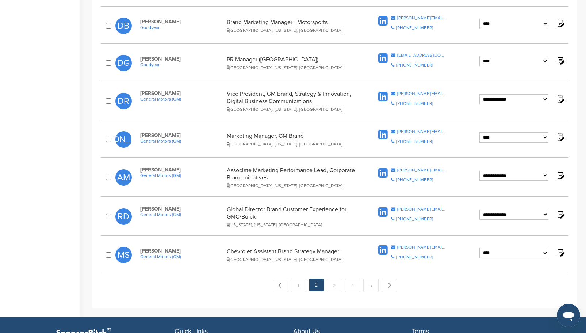
click at [383, 168] on icon at bounding box center [382, 173] width 9 height 11
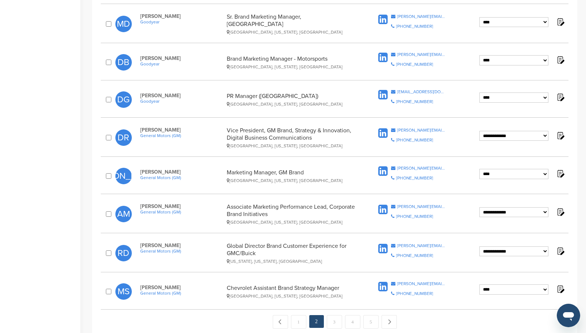
click at [383, 167] on icon at bounding box center [382, 171] width 9 height 11
click at [383, 129] on icon at bounding box center [382, 133] width 9 height 11
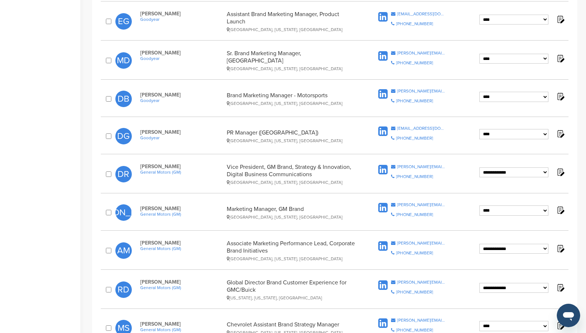
click at [382, 129] on icon at bounding box center [382, 131] width 9 height 11
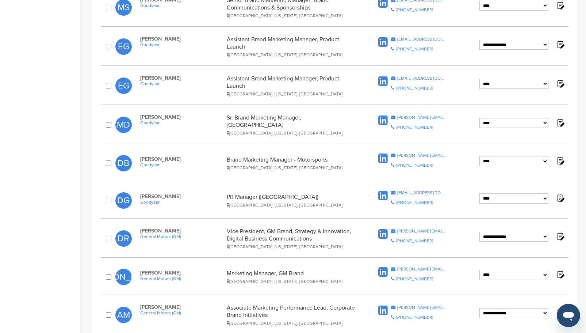
scroll to position [501, 0]
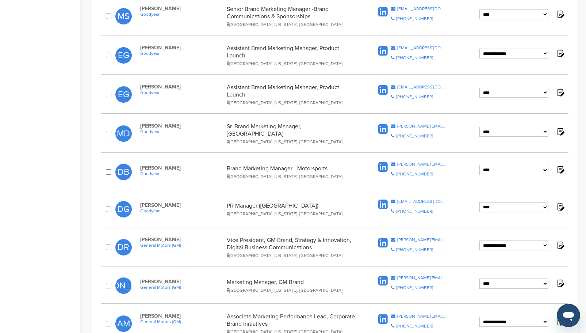
click at [384, 163] on icon at bounding box center [382, 167] width 9 height 11
click at [381, 163] on icon at bounding box center [382, 167] width 9 height 11
click at [381, 126] on icon at bounding box center [382, 129] width 9 height 11
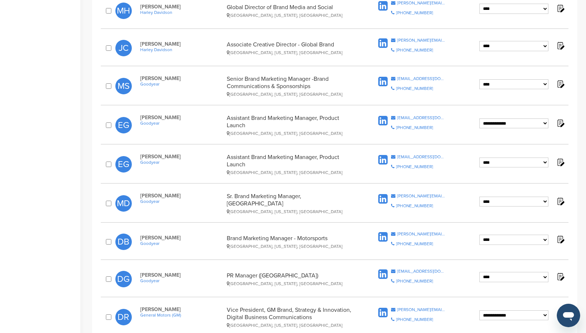
scroll to position [428, 0]
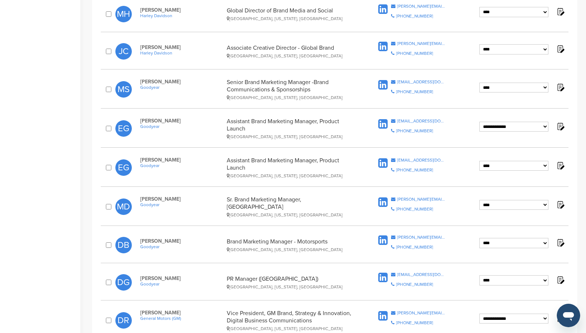
click at [383, 160] on icon at bounding box center [382, 163] width 9 height 11
click at [383, 123] on icon at bounding box center [382, 124] width 9 height 11
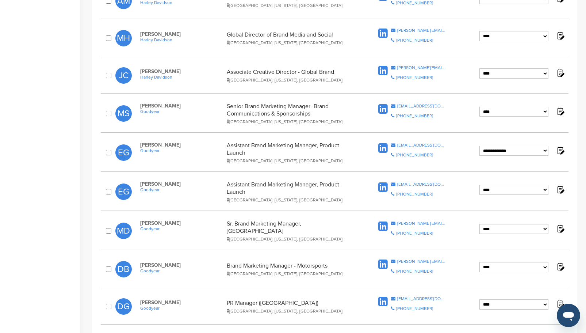
scroll to position [391, 0]
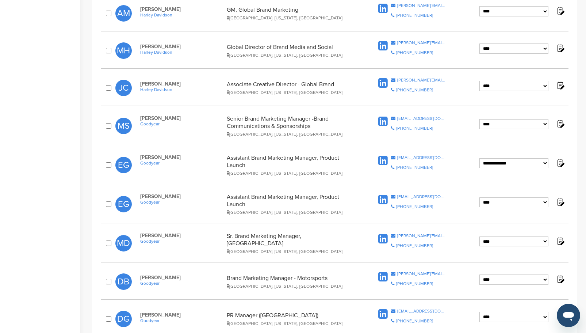
click at [385, 123] on icon at bounding box center [382, 121] width 9 height 11
click at [380, 83] on icon at bounding box center [382, 83] width 9 height 11
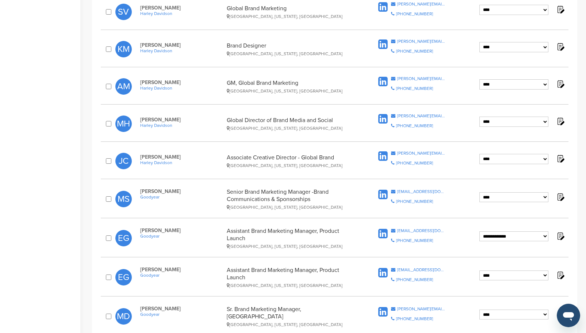
scroll to position [282, 0]
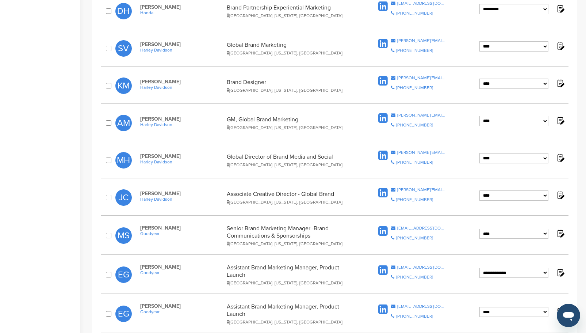
click at [383, 156] on icon at bounding box center [382, 155] width 9 height 11
click at [379, 116] on icon at bounding box center [382, 118] width 9 height 11
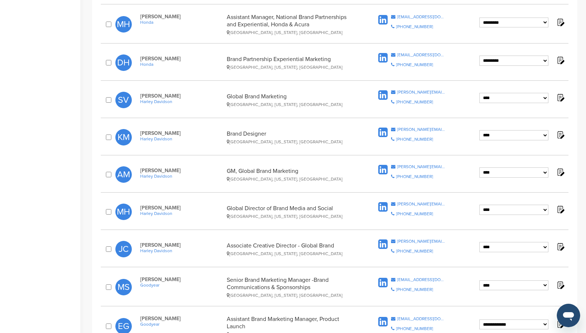
scroll to position [209, 0]
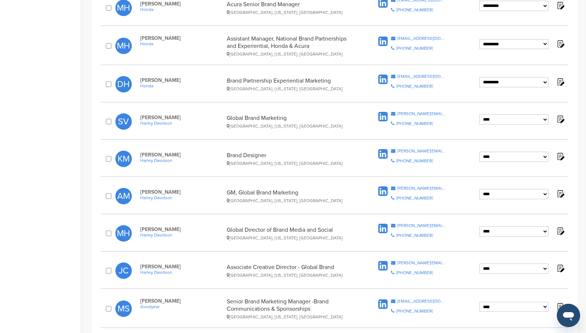
click at [381, 155] on icon at bounding box center [382, 154] width 9 height 11
click at [382, 117] on icon at bounding box center [382, 116] width 9 height 11
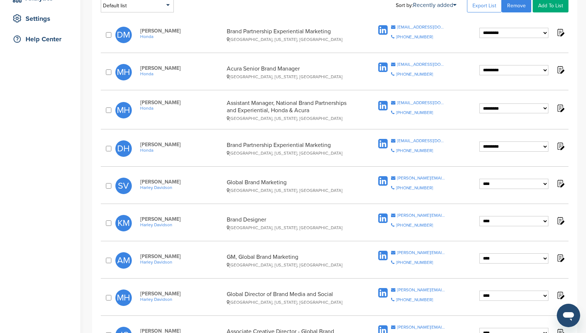
scroll to position [136, 0]
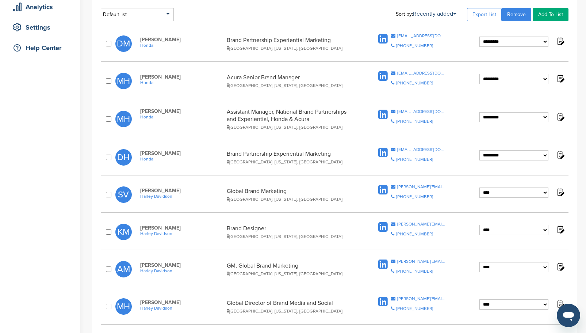
click at [384, 152] on icon at bounding box center [382, 152] width 9 height 11
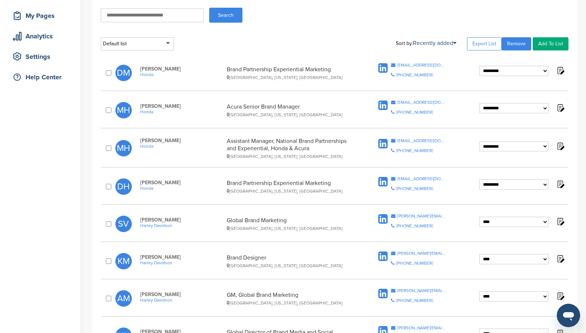
scroll to position [99, 0]
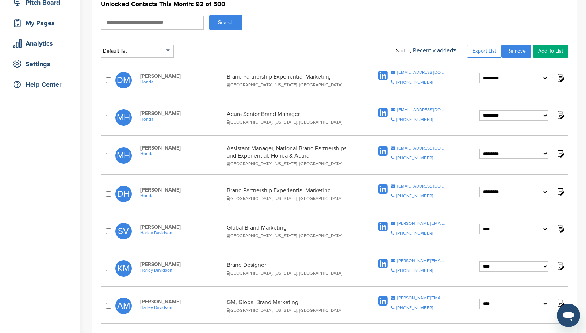
click at [382, 151] on icon at bounding box center [382, 151] width 9 height 11
click at [383, 113] on icon at bounding box center [382, 112] width 9 height 11
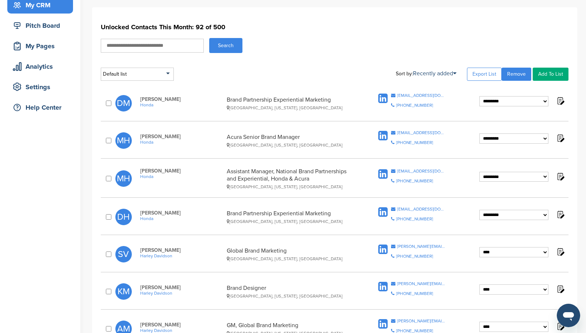
scroll to position [63, 0]
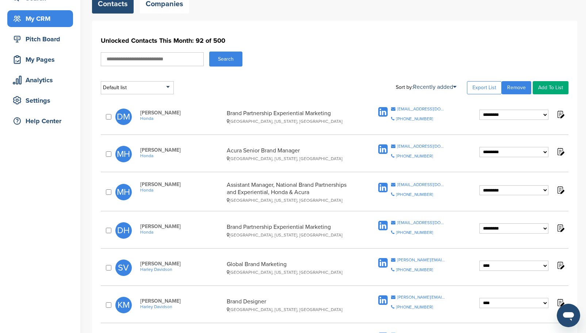
click at [383, 111] on icon at bounding box center [382, 112] width 9 height 11
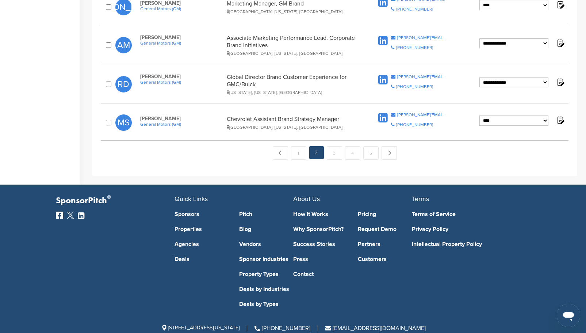
scroll to position [793, 0]
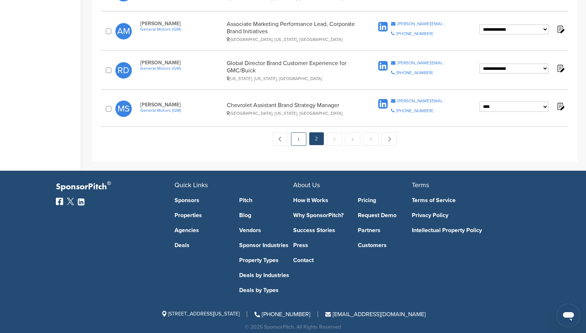
click at [297, 135] on link "1" at bounding box center [298, 139] width 15 height 14
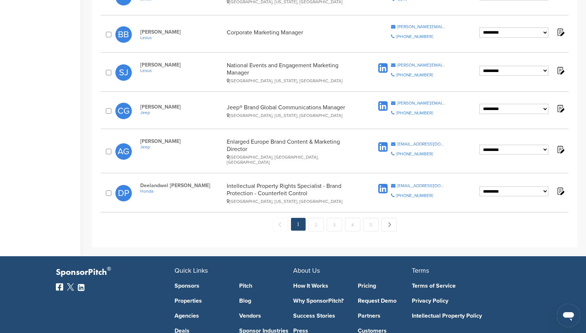
scroll to position [694, 0]
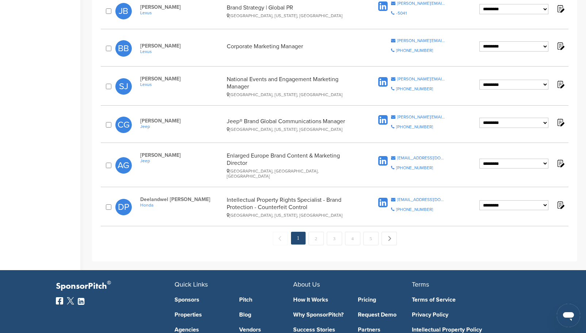
click at [382, 197] on icon at bounding box center [382, 202] width 9 height 11
click at [380, 156] on icon at bounding box center [382, 161] width 9 height 11
click at [382, 116] on icon at bounding box center [382, 120] width 9 height 11
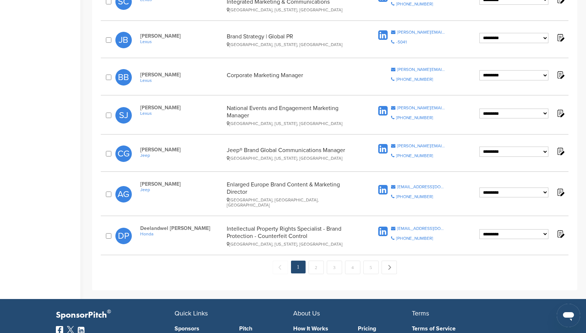
scroll to position [657, 0]
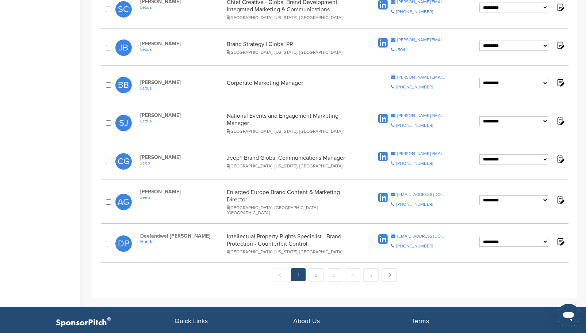
click at [382, 114] on icon at bounding box center [382, 118] width 9 height 11
click at [380, 41] on icon at bounding box center [382, 43] width 9 height 11
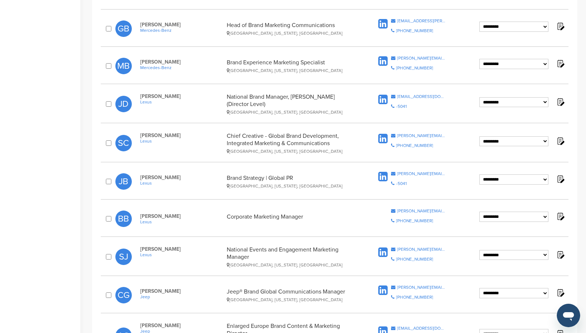
scroll to position [511, 0]
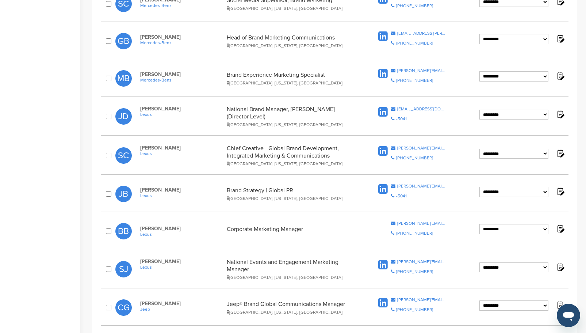
click at [384, 150] on icon at bounding box center [382, 151] width 9 height 11
click at [382, 111] on icon at bounding box center [382, 112] width 9 height 11
click at [382, 74] on icon at bounding box center [382, 73] width 9 height 11
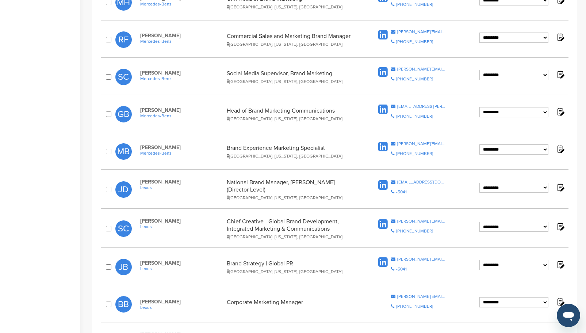
scroll to position [402, 0]
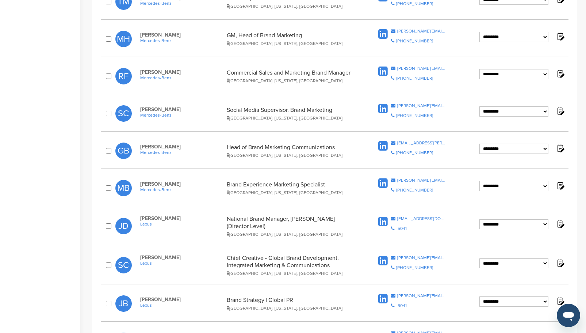
click at [383, 145] on icon at bounding box center [382, 146] width 9 height 11
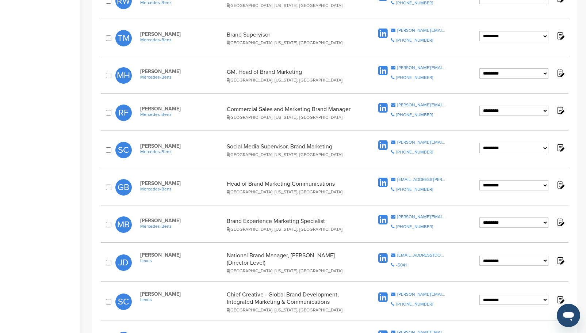
click at [383, 142] on icon at bounding box center [382, 145] width 9 height 11
click at [382, 107] on icon at bounding box center [382, 108] width 9 height 11
click at [384, 71] on icon at bounding box center [382, 70] width 9 height 11
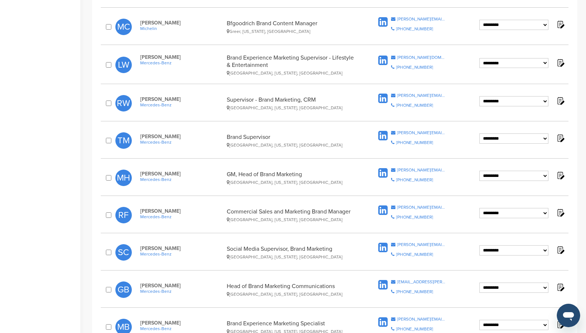
scroll to position [256, 0]
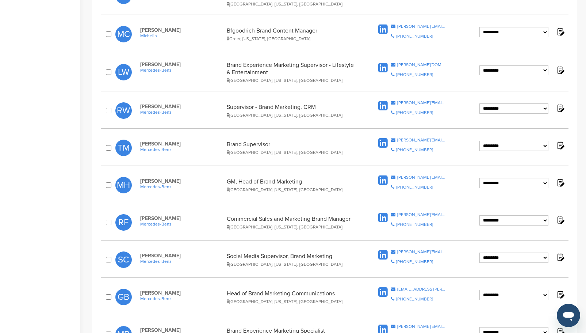
click at [381, 142] on icon at bounding box center [382, 143] width 9 height 11
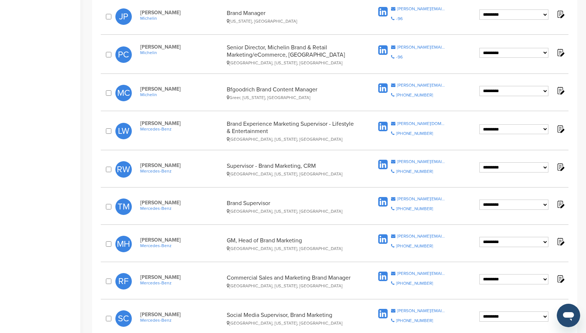
scroll to position [183, 0]
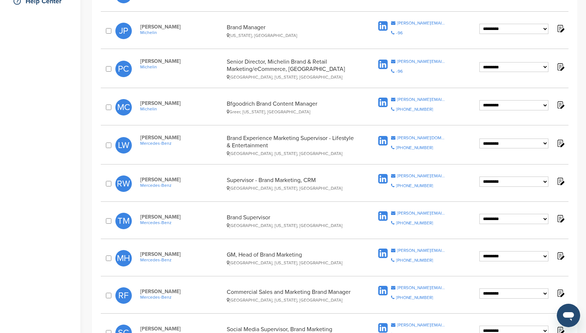
click at [384, 178] on icon at bounding box center [382, 178] width 9 height 11
click at [384, 141] on icon at bounding box center [382, 140] width 9 height 11
click at [382, 103] on icon at bounding box center [382, 102] width 9 height 11
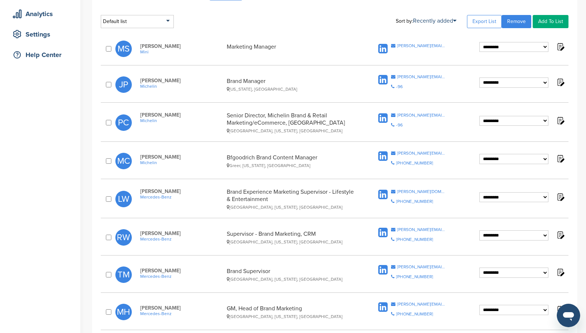
scroll to position [110, 0]
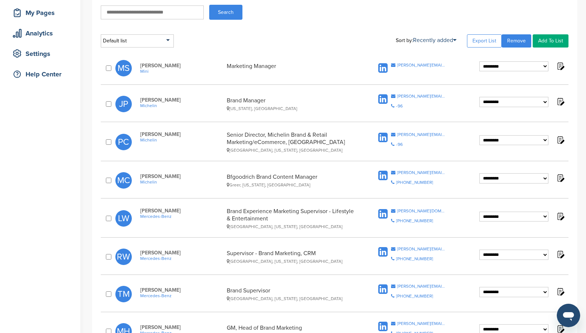
click at [381, 138] on icon at bounding box center [382, 137] width 9 height 11
click at [380, 98] on icon at bounding box center [382, 99] width 9 height 11
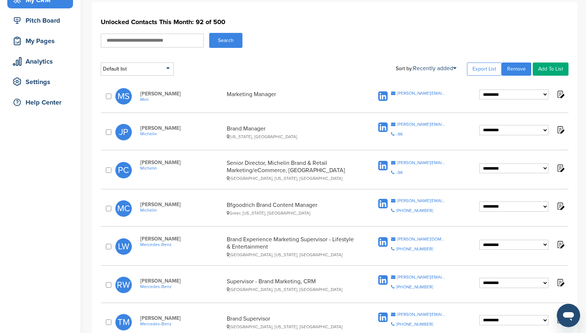
scroll to position [73, 0]
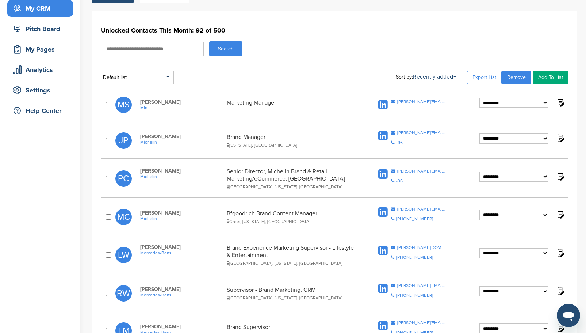
click at [380, 108] on icon at bounding box center [382, 104] width 9 height 11
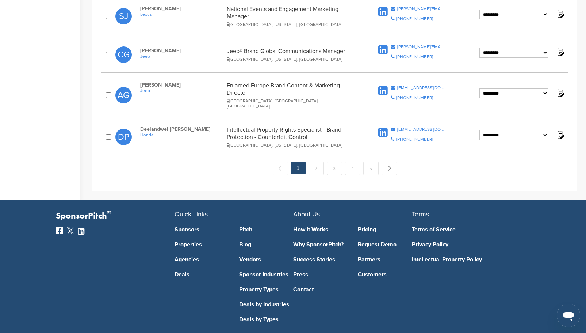
scroll to position [752, 0]
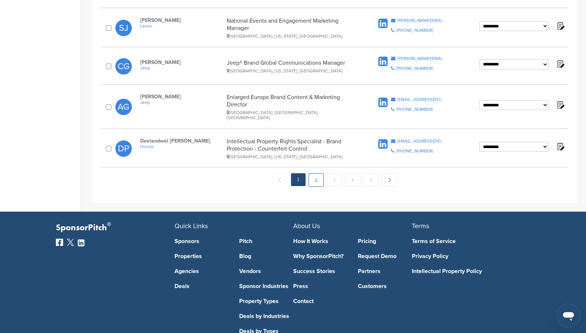
click at [316, 173] on link "2" at bounding box center [316, 180] width 15 height 14
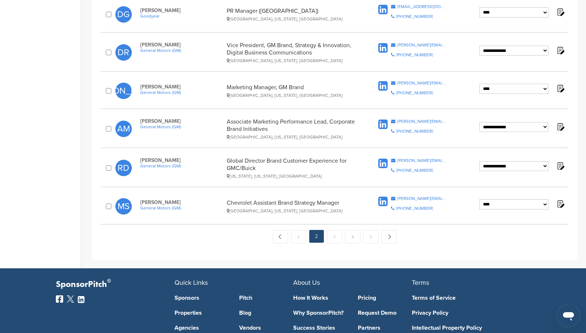
scroll to position [793, 0]
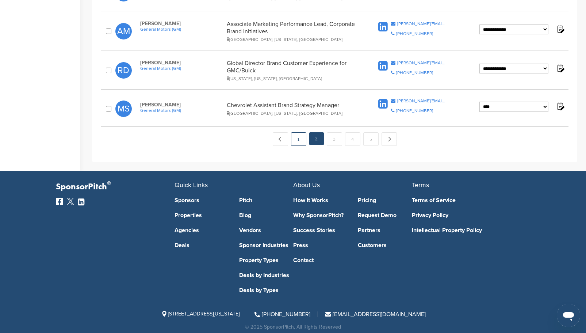
click at [299, 132] on link "1" at bounding box center [298, 139] width 15 height 14
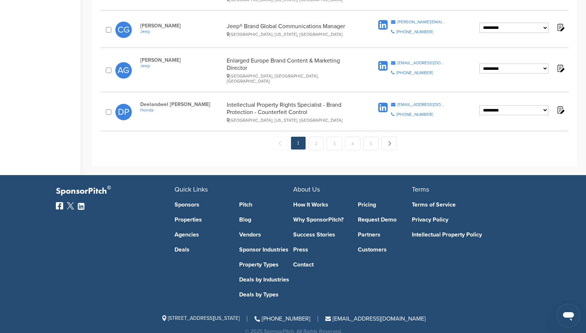
scroll to position [716, 0]
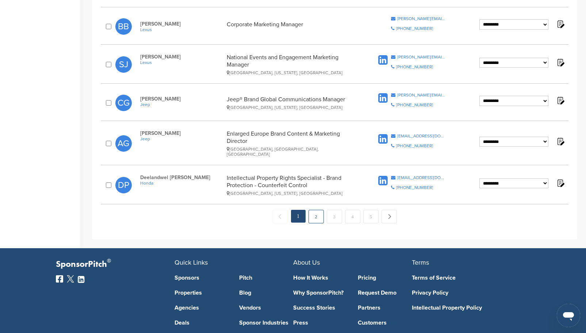
click at [317, 210] on link "2" at bounding box center [316, 217] width 15 height 14
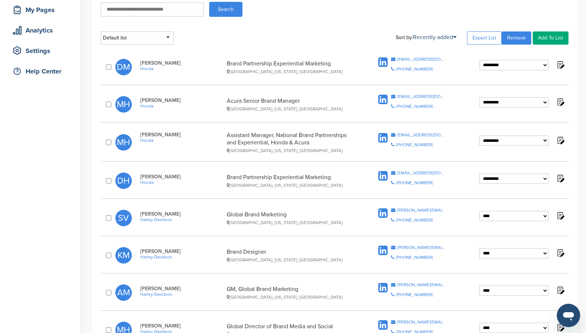
scroll to position [73, 0]
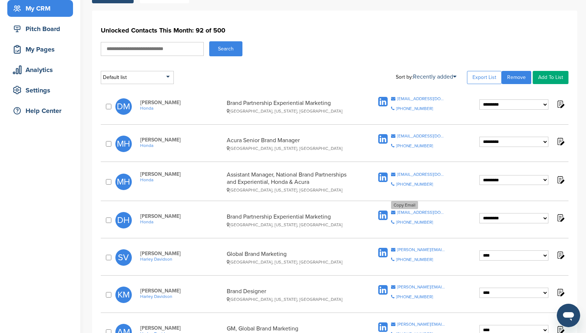
click at [408, 211] on div "devon_hardwick@ahm.honda.com" at bounding box center [421, 212] width 49 height 4
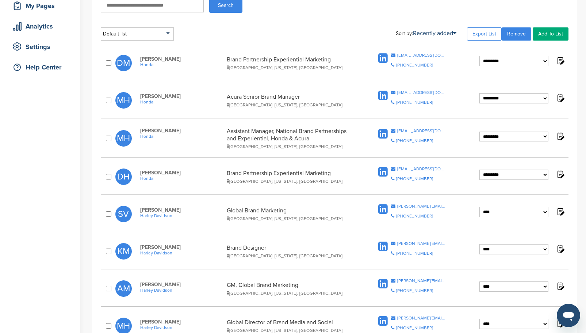
scroll to position [146, 0]
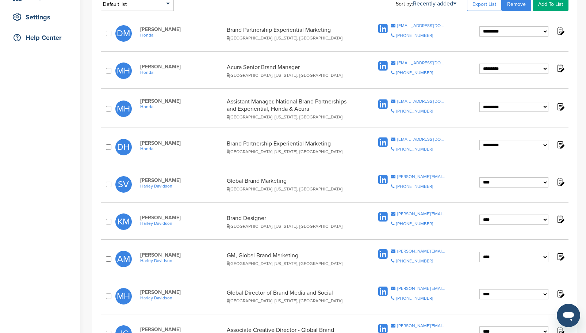
click at [544, 143] on select "**********" at bounding box center [513, 145] width 69 height 10
select select "****"
click at [479, 140] on select "**********" at bounding box center [513, 145] width 69 height 10
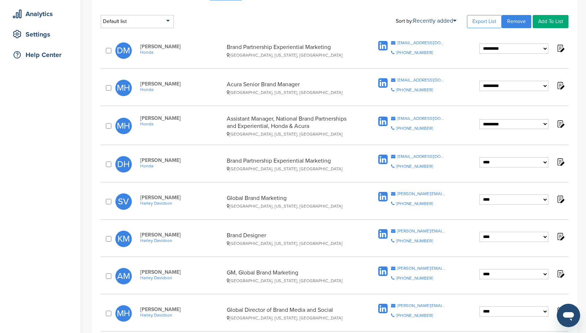
scroll to position [110, 0]
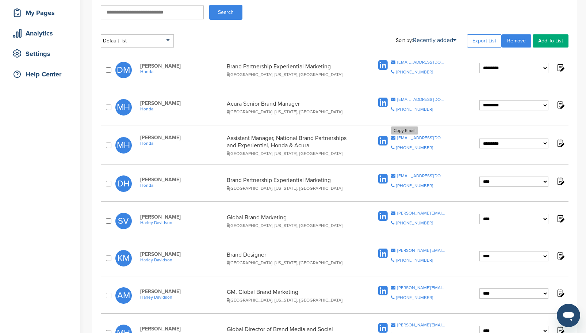
click at [425, 138] on div "matt_howells@ahm.honda.com" at bounding box center [421, 137] width 49 height 4
click at [542, 141] on select "**********" at bounding box center [513, 143] width 69 height 10
select select "****"
click at [479, 138] on select "**********" at bounding box center [513, 143] width 69 height 10
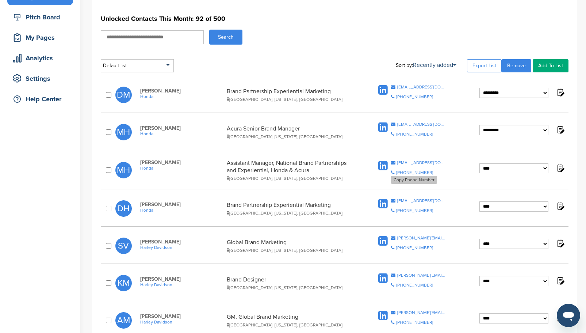
scroll to position [73, 0]
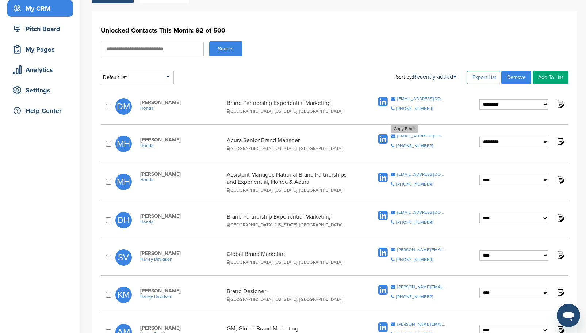
click at [413, 137] on div "meliza_humphrey@ahm.honda.com" at bounding box center [421, 136] width 49 height 4
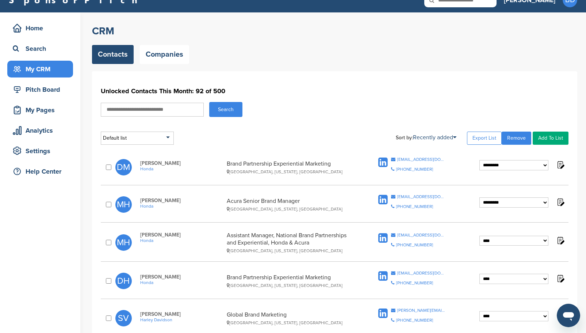
scroll to position [0, 0]
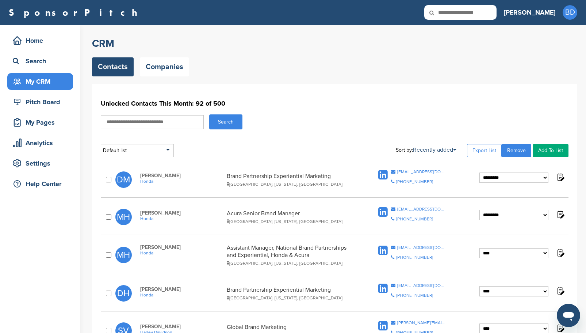
click at [544, 215] on select "**********" at bounding box center [513, 215] width 69 height 10
select select "****"
click at [479, 210] on select "**********" at bounding box center [513, 215] width 69 height 10
click at [414, 171] on div "devon_mcfarland@ahm.honda.com" at bounding box center [421, 171] width 49 height 4
click at [544, 178] on select "**********" at bounding box center [513, 177] width 69 height 10
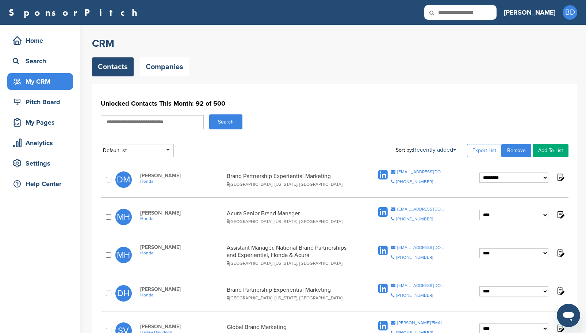
select select "****"
click at [479, 172] on select "**********" at bounding box center [513, 177] width 69 height 10
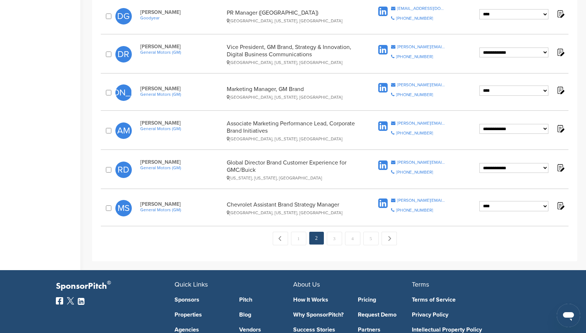
scroll to position [793, 0]
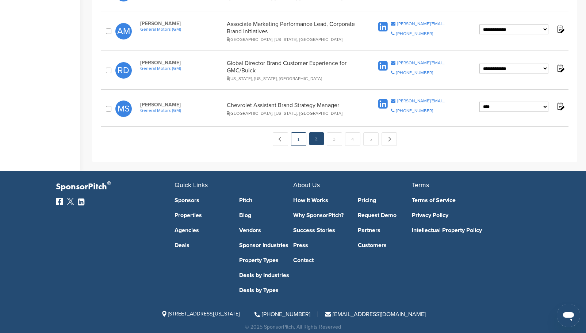
click at [298, 134] on link "1" at bounding box center [298, 139] width 15 height 14
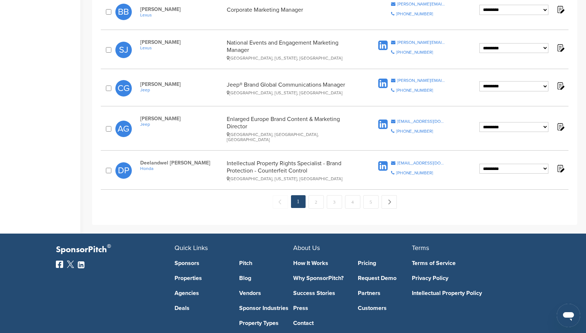
scroll to position [694, 0]
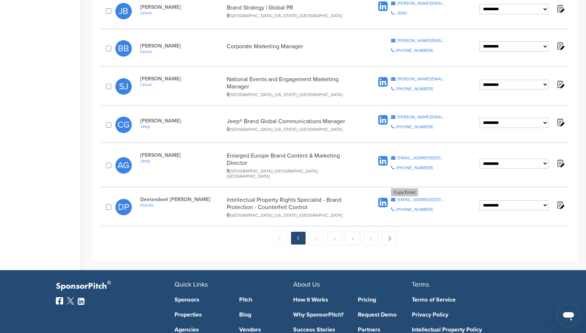
click at [404, 197] on div "[EMAIL_ADDRESS][DOMAIN_NAME]" at bounding box center [421, 199] width 49 height 4
click at [543, 200] on select "**********" at bounding box center [513, 205] width 69 height 10
select select "****"
click at [479, 200] on select "**********" at bounding box center [513, 205] width 69 height 10
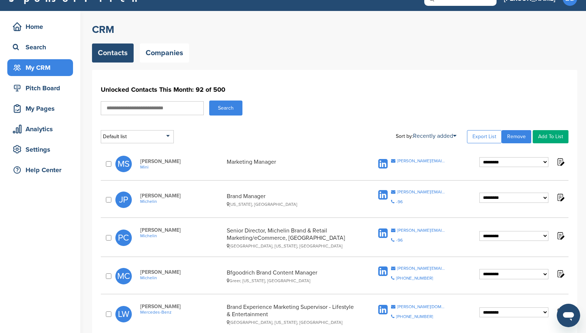
scroll to position [0, 0]
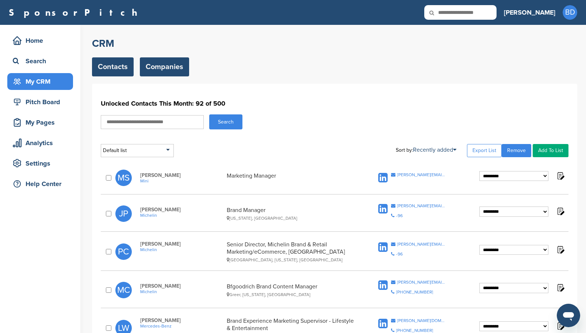
click at [168, 69] on link "Companies" at bounding box center [164, 66] width 49 height 19
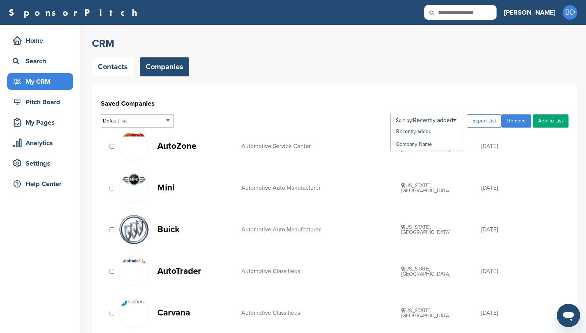
click at [432, 143] on link "Company Name" at bounding box center [414, 144] width 36 height 6
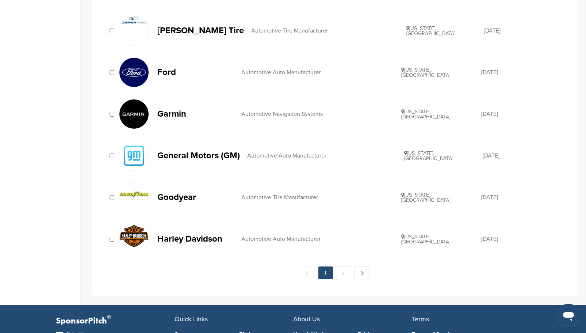
scroll to position [803, 0]
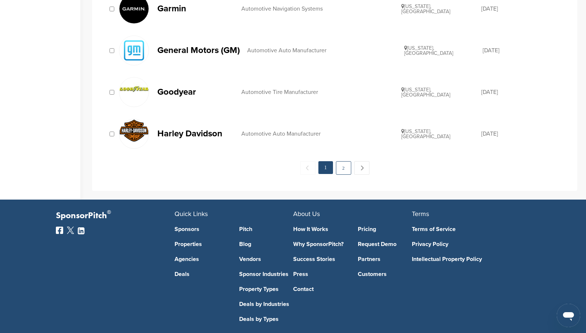
click at [347, 169] on link "2" at bounding box center [343, 168] width 15 height 14
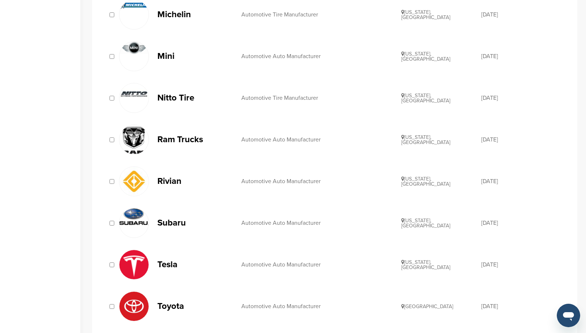
scroll to position [329, 0]
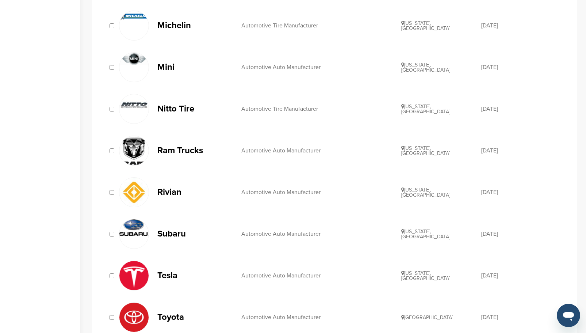
click at [180, 109] on p "Nitto Tire" at bounding box center [195, 108] width 77 height 9
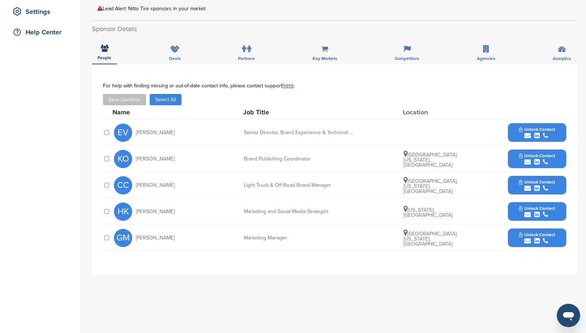
scroll to position [183, 0]
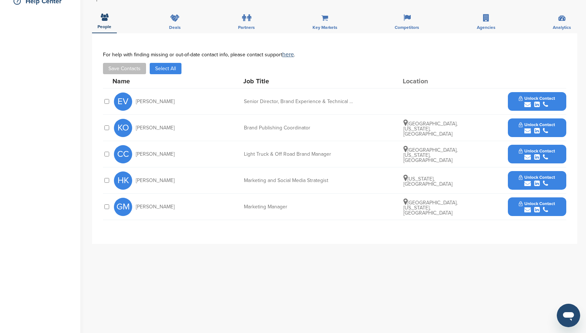
click at [549, 206] on span "Unlock Contact" at bounding box center [537, 203] width 36 height 5
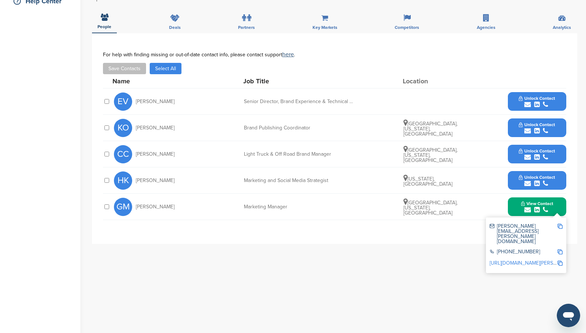
click at [533, 177] on span "Unlock Contact" at bounding box center [537, 177] width 36 height 5
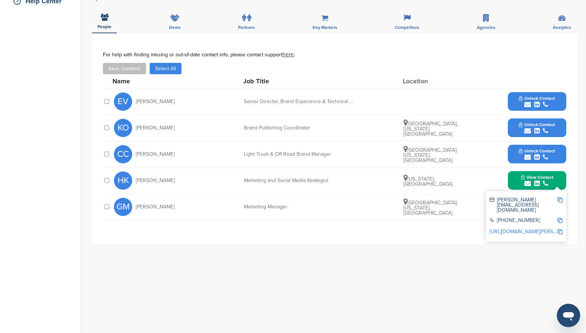
click at [527, 128] on icon "submit" at bounding box center [527, 130] width 7 height 7
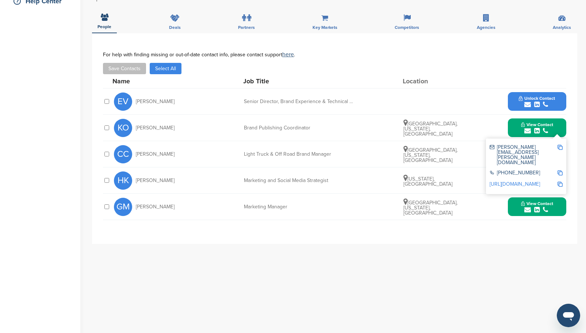
scroll to position [0, 0]
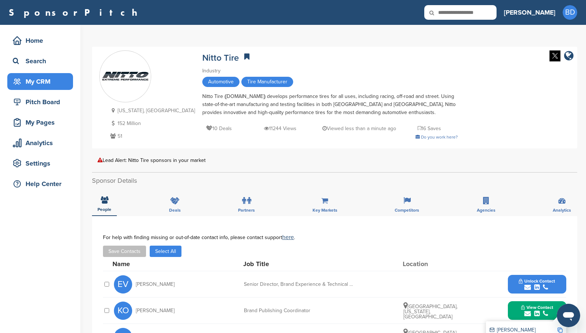
click at [34, 81] on div "My CRM" at bounding box center [42, 81] width 62 height 13
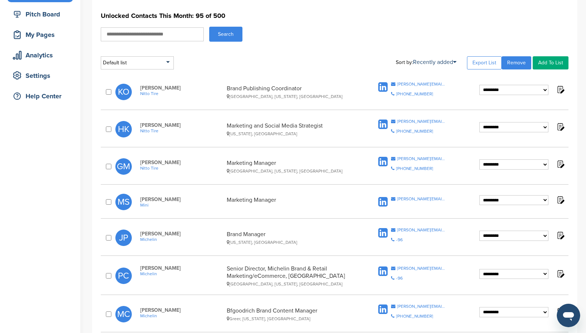
scroll to position [73, 0]
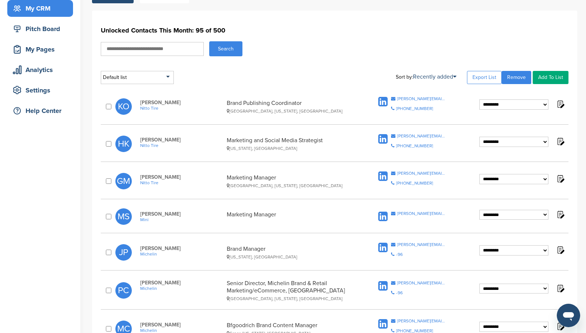
click at [383, 176] on icon at bounding box center [382, 176] width 9 height 11
click at [384, 135] on icon at bounding box center [382, 139] width 9 height 11
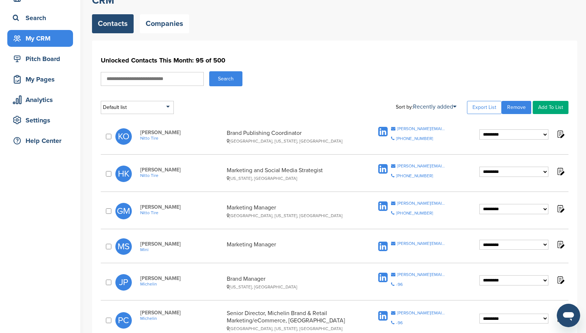
scroll to position [37, 0]
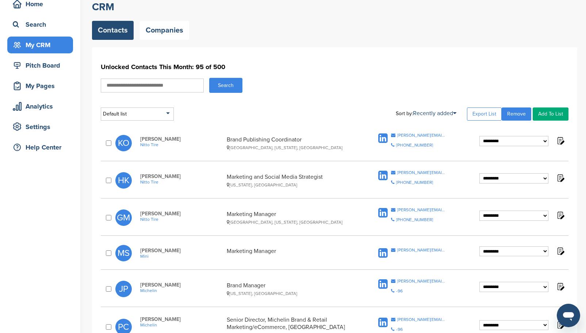
click at [384, 138] on icon at bounding box center [382, 138] width 9 height 11
click at [417, 137] on div "kari.ogilvie@nittotire.com" at bounding box center [421, 135] width 49 height 4
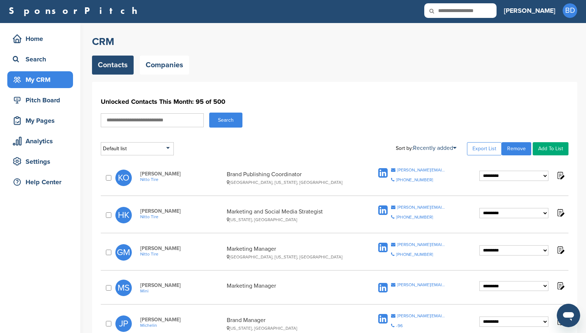
scroll to position [0, 0]
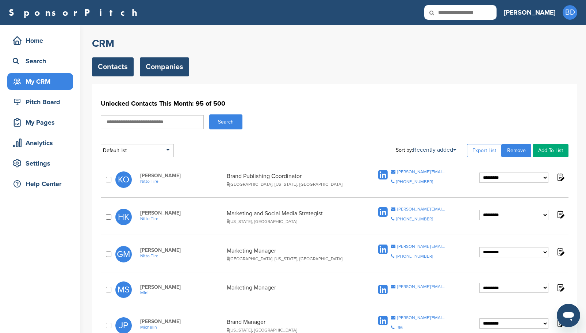
click at [177, 67] on link "Companies" at bounding box center [164, 66] width 49 height 19
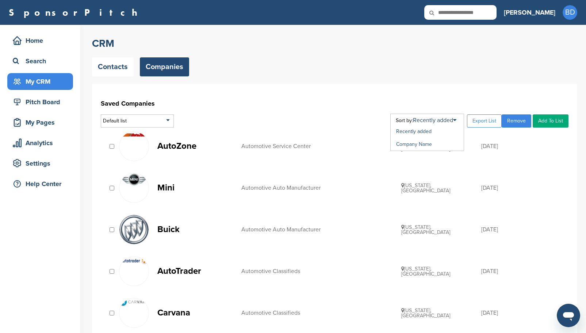
click at [423, 145] on link "Company Name" at bounding box center [414, 144] width 36 height 6
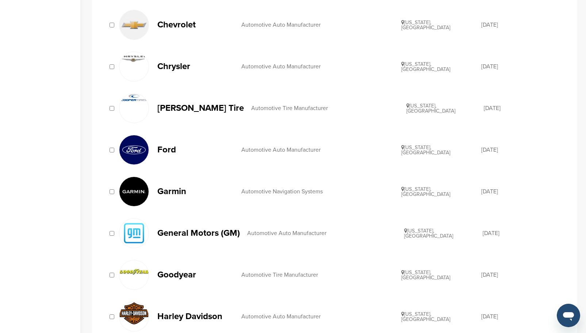
scroll to position [767, 0]
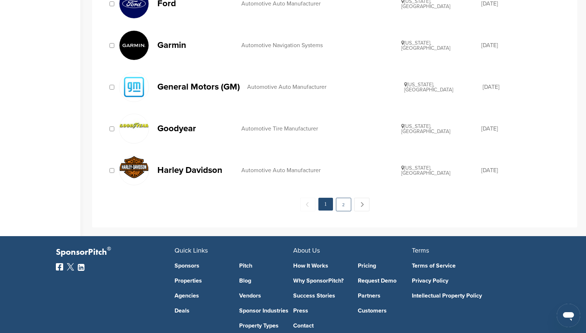
click at [345, 202] on link "2" at bounding box center [343, 205] width 15 height 14
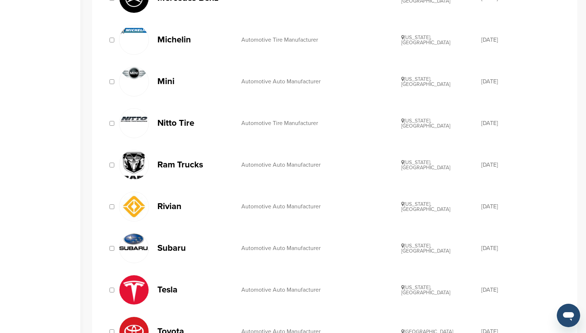
scroll to position [329, 0]
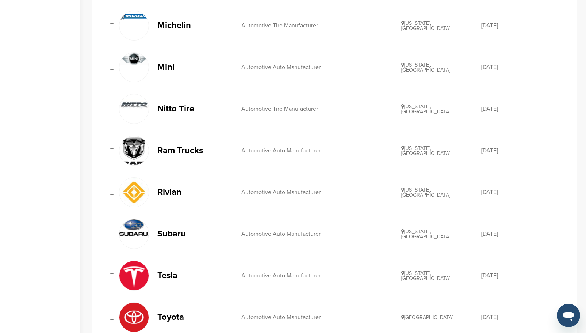
click at [138, 151] on img at bounding box center [133, 151] width 29 height 31
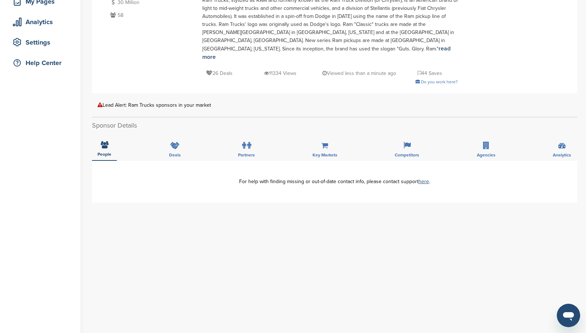
scroll to position [146, 0]
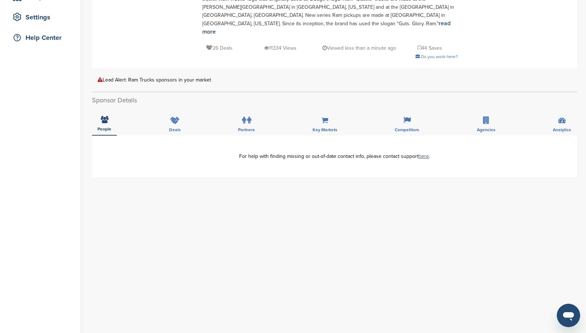
click at [422, 153] on link "here" at bounding box center [423, 156] width 11 height 6
click at [424, 188] on div "**********" at bounding box center [334, 281] width 485 height 292
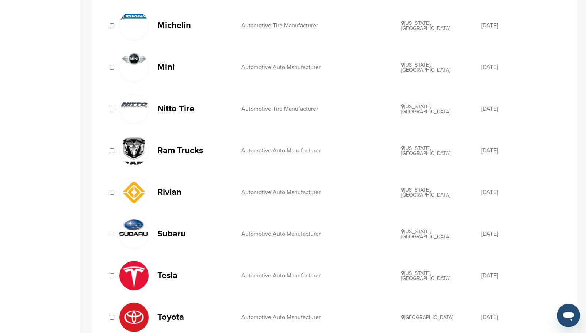
click at [175, 194] on p "Rivian" at bounding box center [195, 191] width 77 height 9
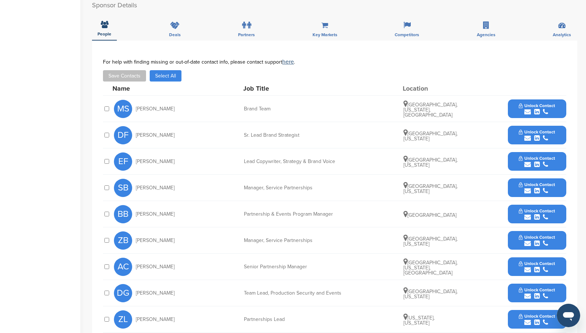
scroll to position [402, 0]
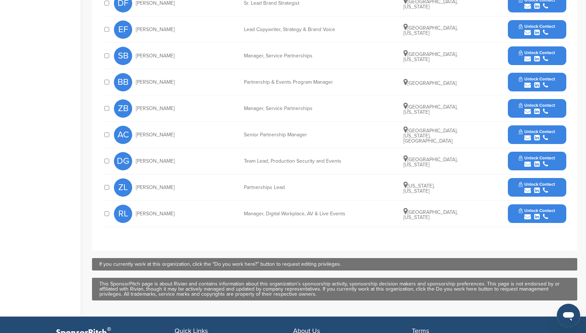
click at [533, 176] on button "Unlock Contact" at bounding box center [537, 187] width 54 height 22
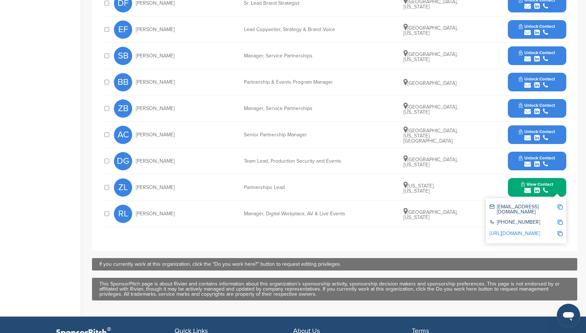
click at [520, 129] on span "Unlock Contact" at bounding box center [537, 131] width 36 height 5
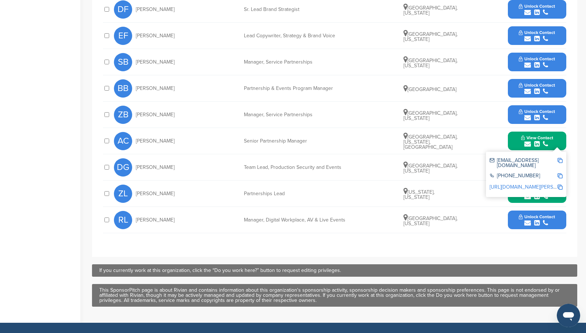
scroll to position [365, 0]
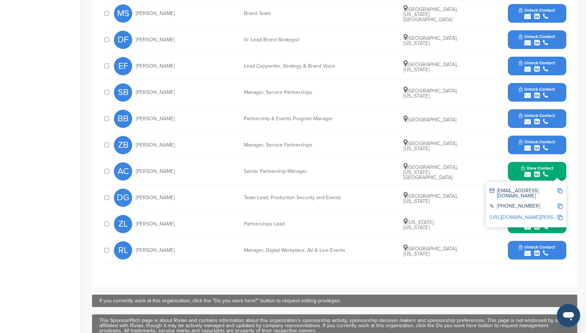
click at [523, 139] on span "Unlock Contact" at bounding box center [537, 141] width 36 height 5
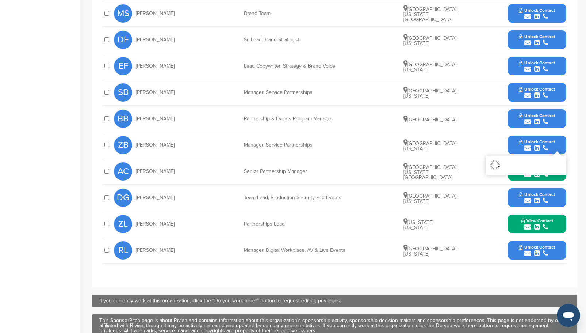
click at [523, 113] on span "Unlock Contact" at bounding box center [537, 115] width 36 height 5
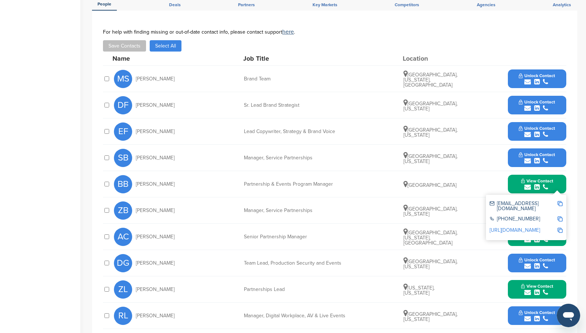
scroll to position [292, 0]
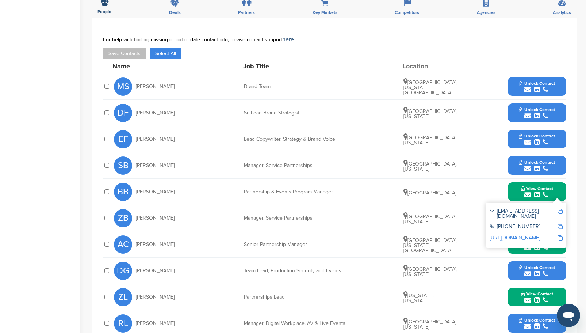
click at [573, 129] on div "**********" at bounding box center [334, 189] width 485 height 342
click at [490, 241] on div "AC Adrienne Candela Senior Partnership Manager San Francisco, California, Unite…" at bounding box center [340, 244] width 452 height 26
click at [536, 165] on icon "submit" at bounding box center [536, 168] width 5 height 7
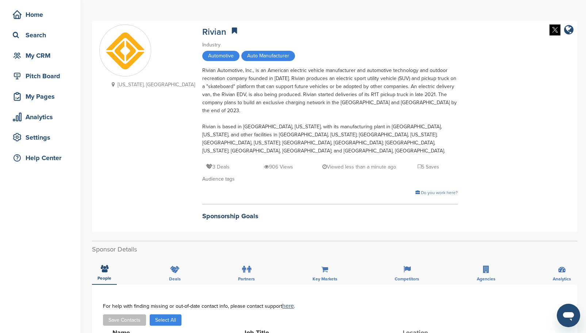
scroll to position [0, 0]
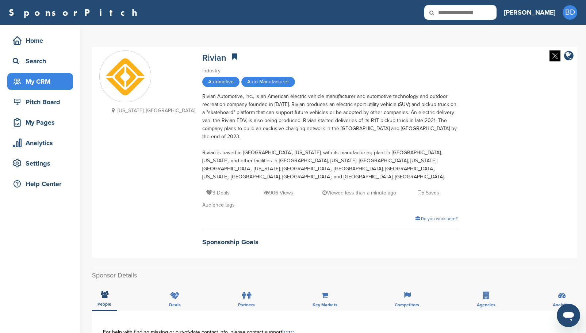
click at [38, 84] on div "My CRM" at bounding box center [42, 81] width 62 height 13
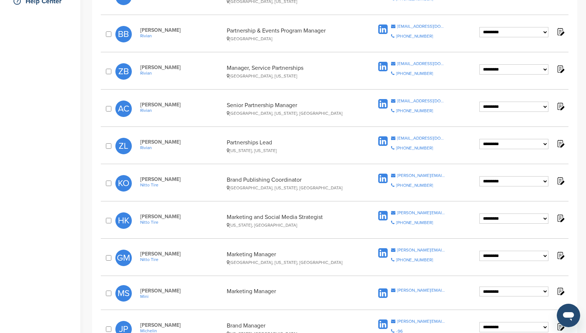
scroll to position [146, 0]
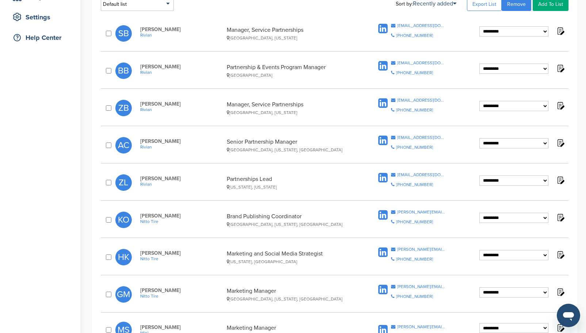
click at [384, 180] on icon at bounding box center [382, 177] width 9 height 11
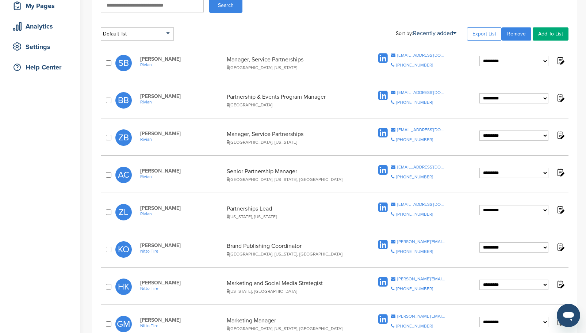
scroll to position [110, 0]
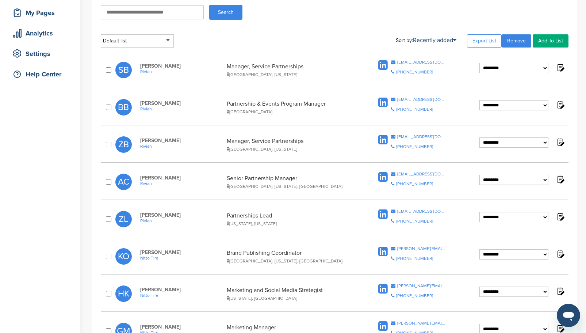
click at [378, 176] on icon at bounding box center [382, 177] width 9 height 11
click at [384, 141] on icon at bounding box center [382, 139] width 9 height 11
click at [381, 102] on icon at bounding box center [382, 102] width 9 height 11
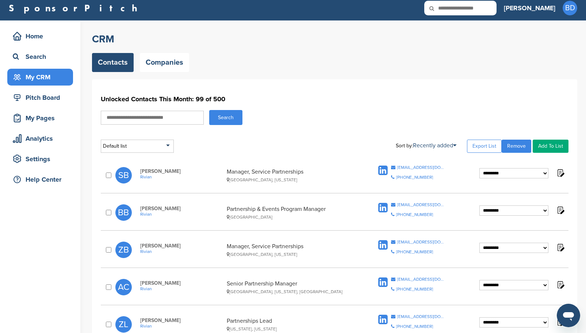
scroll to position [0, 0]
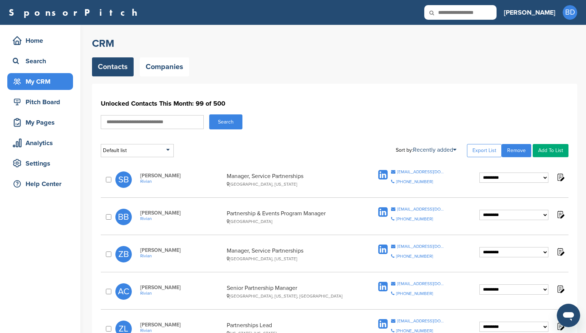
click at [383, 175] on icon at bounding box center [382, 174] width 9 height 11
click at [167, 68] on link "Companies" at bounding box center [164, 66] width 49 height 19
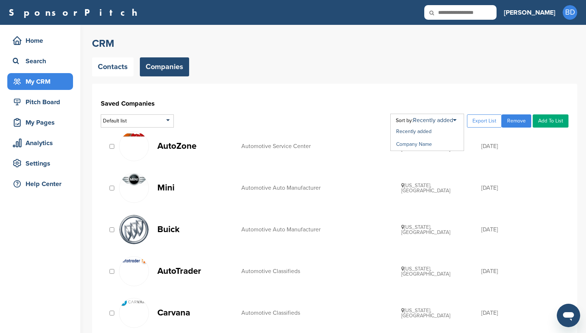
click at [421, 145] on link "Company Name" at bounding box center [414, 144] width 36 height 6
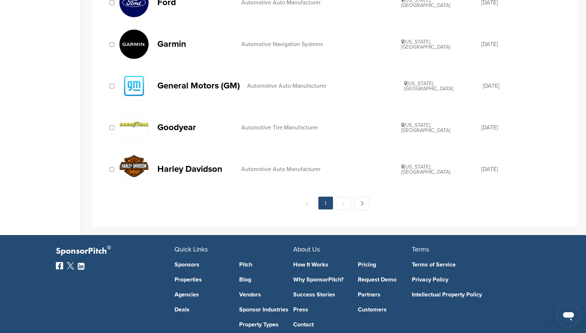
scroll to position [838, 0]
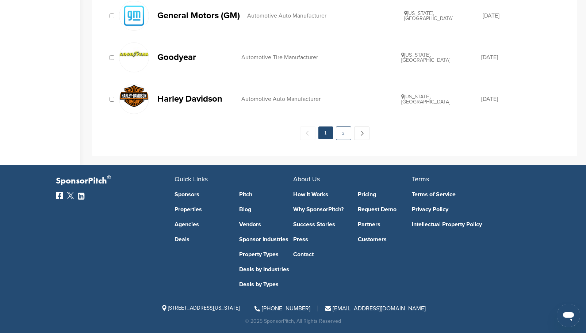
click at [348, 136] on link "2" at bounding box center [343, 133] width 15 height 14
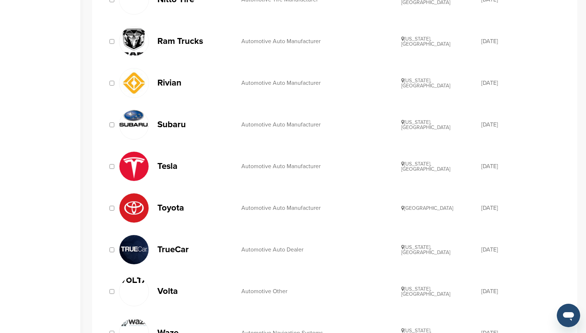
scroll to position [438, 0]
click at [140, 124] on img at bounding box center [133, 118] width 29 height 17
